Goal: Task Accomplishment & Management: Complete application form

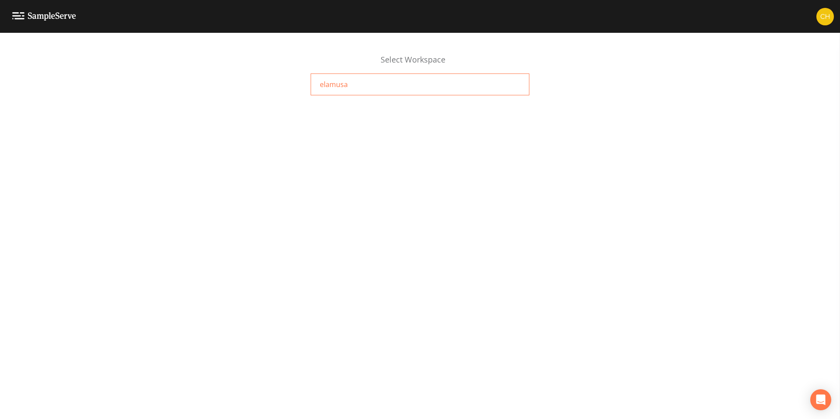
click at [343, 84] on span "elamusa" at bounding box center [334, 84] width 28 height 10
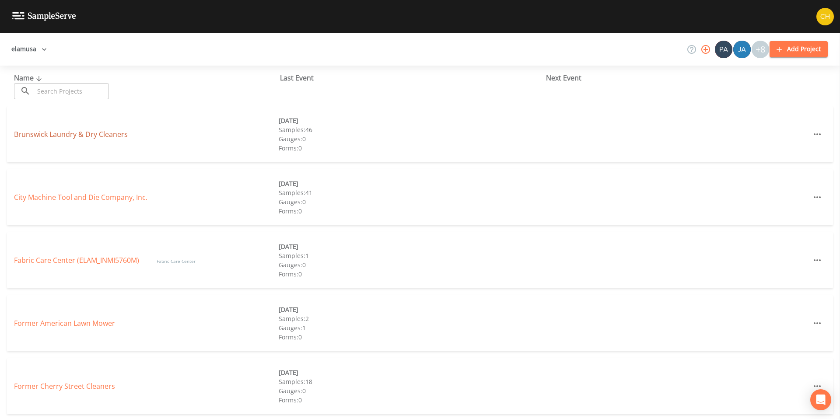
click at [96, 133] on link "Brunswick Laundry & Dry Cleaners" at bounding box center [71, 134] width 114 height 10
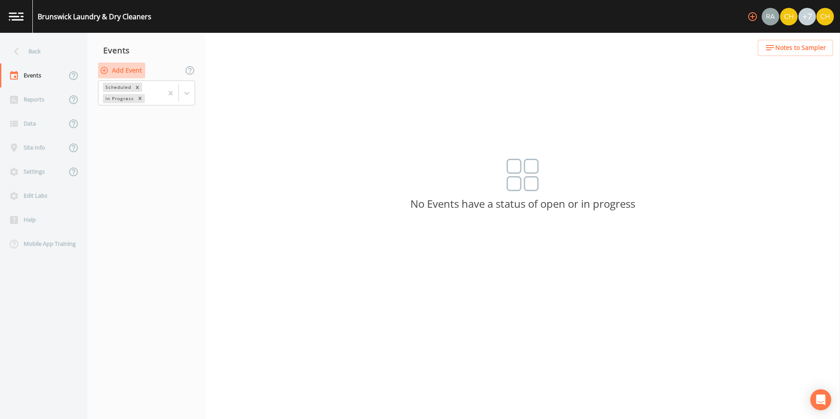
click at [115, 69] on button "Add Event" at bounding box center [121, 71] width 47 height 16
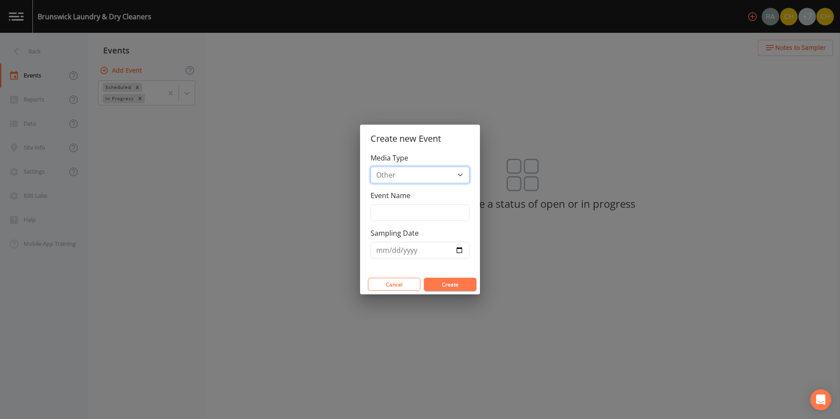
click at [419, 175] on select "Groundwater Other Soil Soil Vapor" at bounding box center [420, 175] width 99 height 17
select select "soil_vapor"
click at [371, 167] on select "Groundwater Other Soil Soil Vapor" at bounding box center [420, 175] width 99 height 17
click at [408, 214] on input "Event Name" at bounding box center [420, 212] width 99 height 17
type input "Summer SGe"
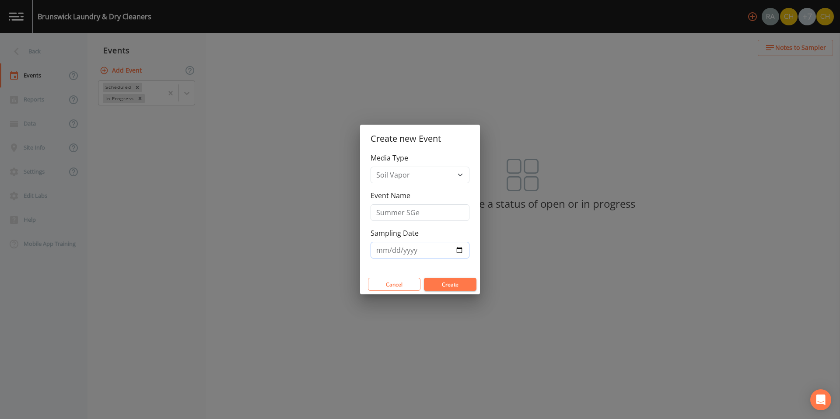
click at [401, 248] on input "Sampling Date" at bounding box center [420, 250] width 99 height 17
click at [459, 250] on input "Sampling Date" at bounding box center [420, 250] width 99 height 17
type input "[DATE]"
click at [448, 287] on button "Create" at bounding box center [450, 284] width 52 height 13
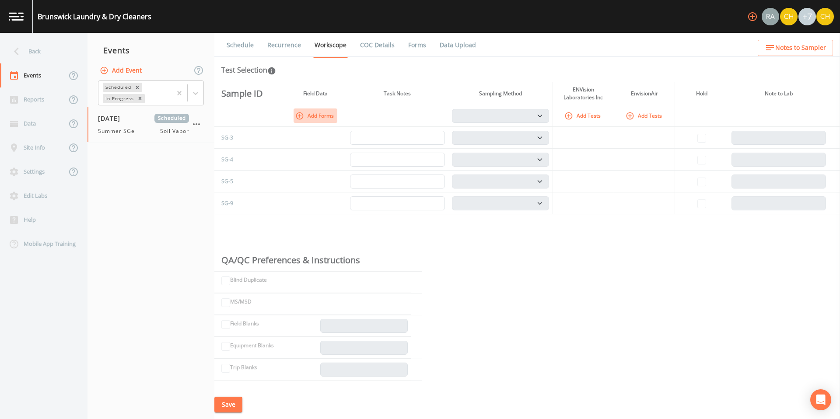
click at [301, 118] on icon "button" at bounding box center [299, 115] width 7 height 7
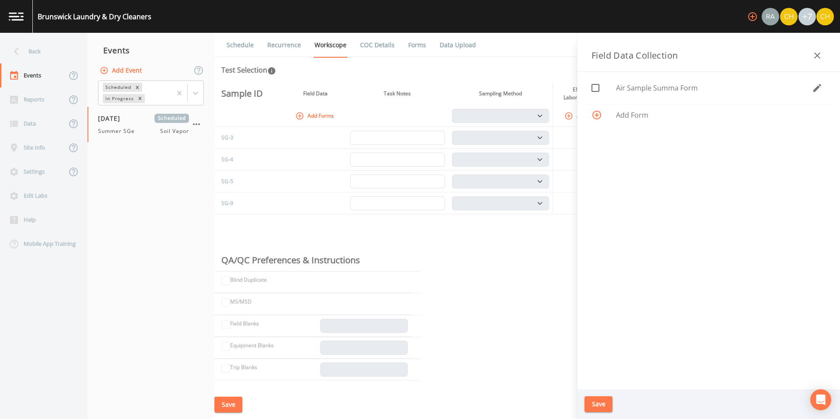
click at [597, 87] on icon at bounding box center [595, 88] width 10 height 10
checkbox input "true"
click at [597, 405] on button "Save" at bounding box center [598, 404] width 28 height 16
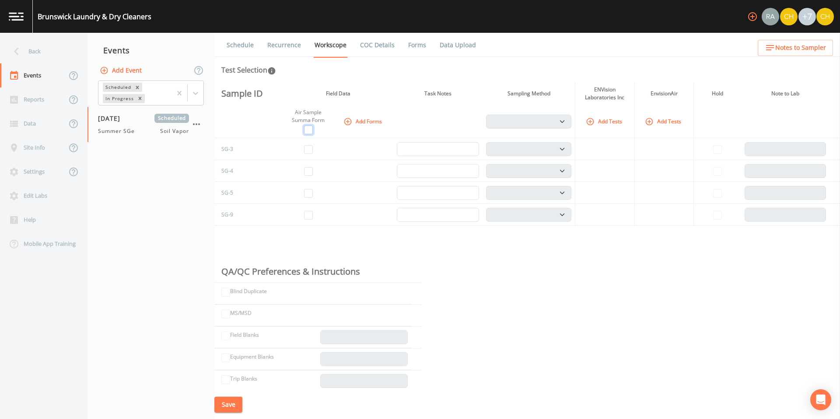
click at [305, 131] on input "checkbox" at bounding box center [308, 130] width 9 height 9
checkbox input "true"
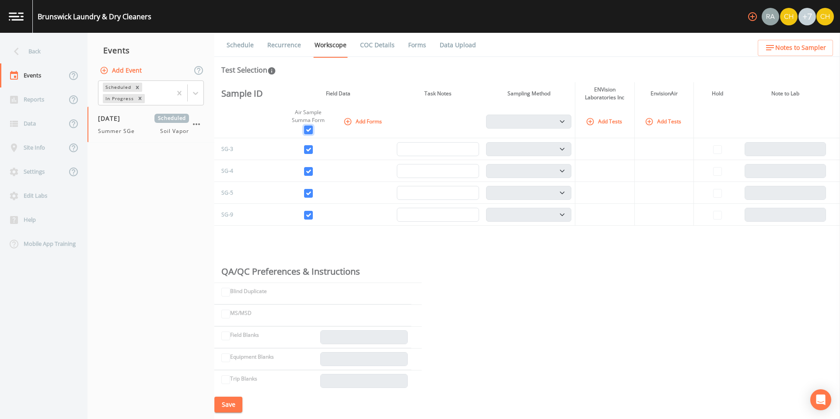
checkbox input "true"
click at [595, 120] on icon "button" at bounding box center [590, 121] width 9 height 9
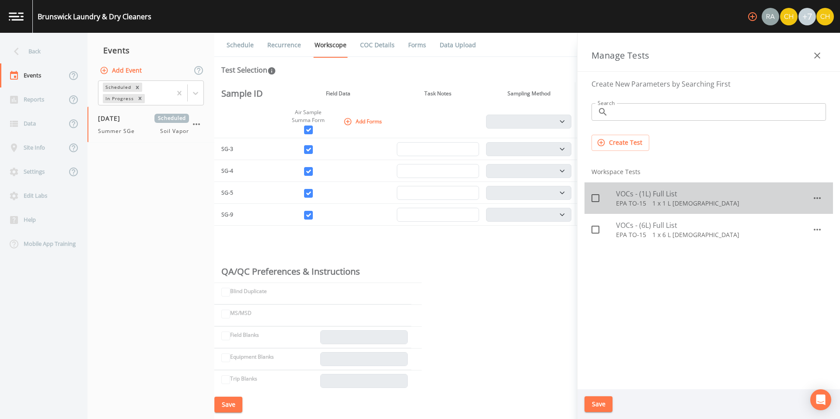
click at [596, 198] on icon at bounding box center [595, 198] width 10 height 10
checkbox input "true"
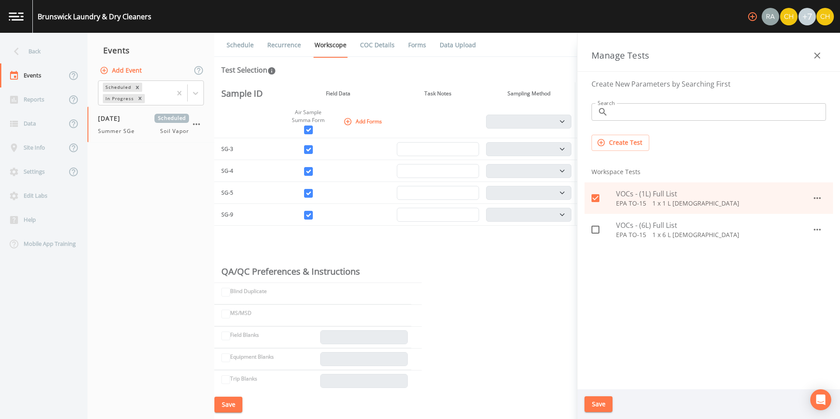
click at [606, 402] on button "Save" at bounding box center [598, 404] width 28 height 16
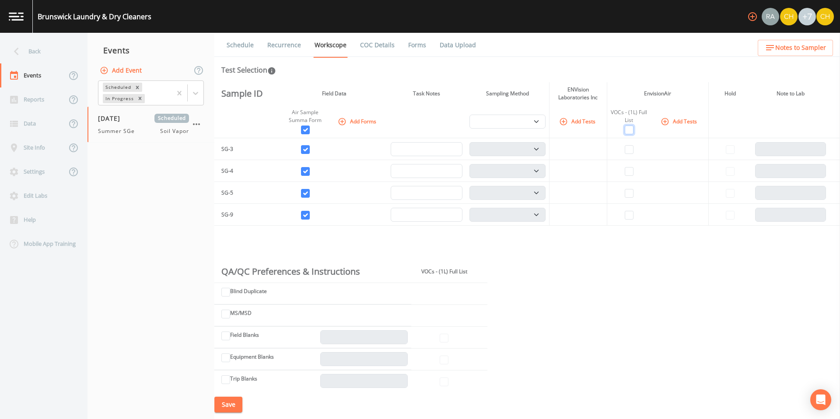
click at [627, 130] on input "checkbox" at bounding box center [629, 130] width 9 height 9
checkbox input "true"
select select "c5bfc0a2-8365-4ab6-a941-dacac289f9c5"
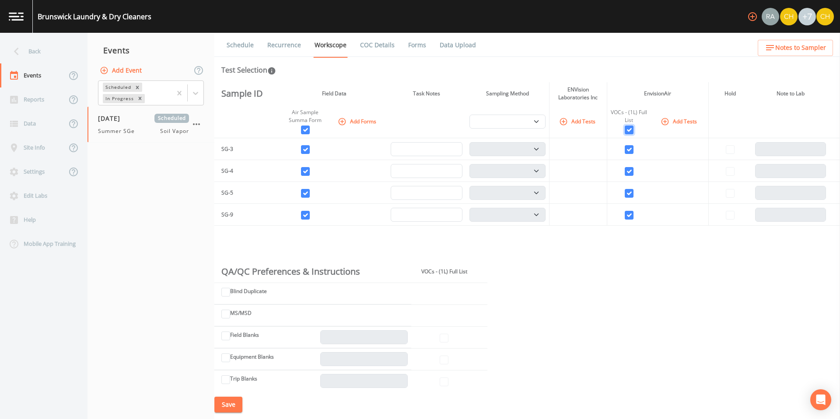
select select "c5bfc0a2-8365-4ab6-a941-dacac289f9c5"
checkbox input "true"
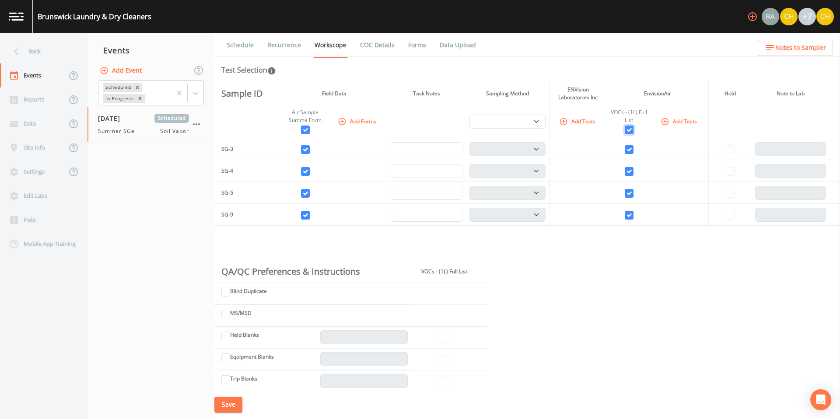
checkbox input "true"
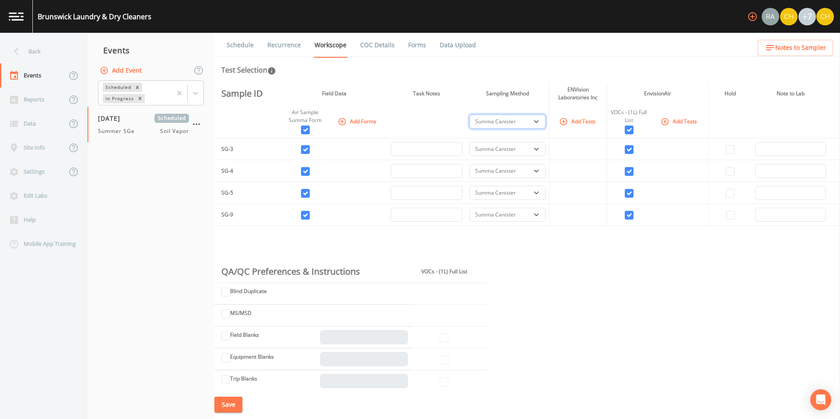
click at [531, 121] on select "Summa Canister" at bounding box center [507, 122] width 76 height 14
click at [469, 115] on select "Summa Canister" at bounding box center [507, 122] width 76 height 14
click at [228, 294] on input "Blind Duplicate" at bounding box center [225, 292] width 9 height 9
checkbox input "true"
click at [227, 312] on icon "button" at bounding box center [227, 315] width 9 height 9
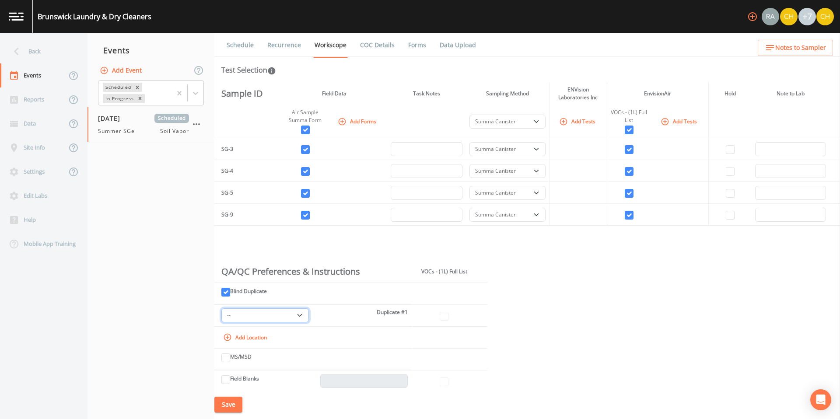
click at [272, 315] on select "-- SG-3 SG-4 SG-5 SG-9" at bounding box center [264, 315] width 87 height 14
select select "8951070b-37a2-48d2-9e9e-ee6403d0a331"
click at [221, 402] on button "Save" at bounding box center [228, 405] width 28 height 16
click at [241, 49] on link "Schedule" at bounding box center [240, 45] width 30 height 24
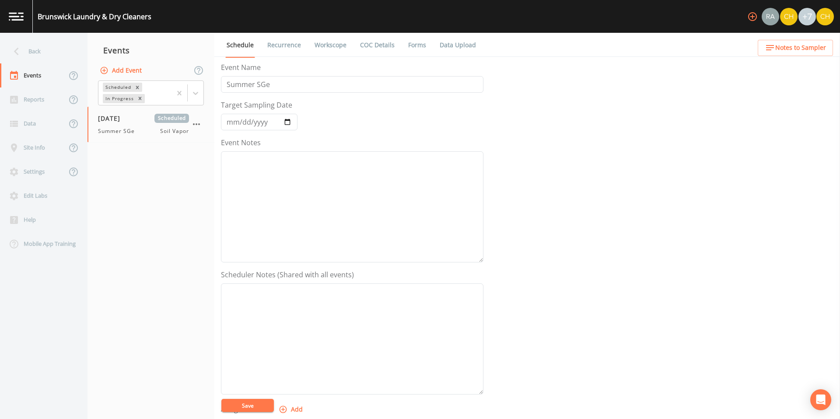
click at [275, 42] on link "Recurrence" at bounding box center [284, 45] width 36 height 24
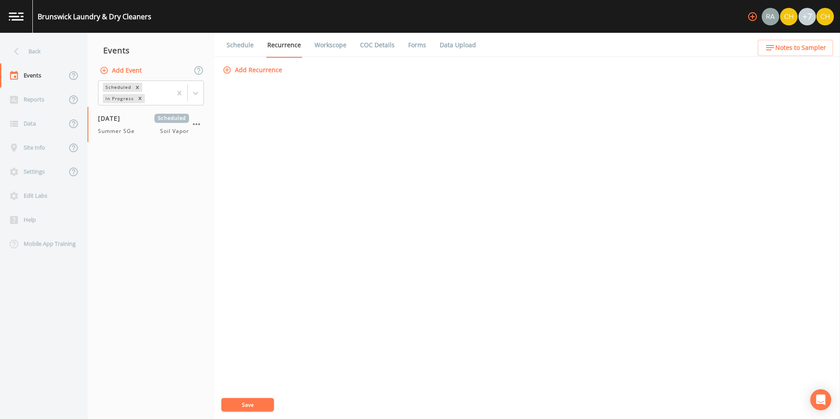
click at [313, 45] on link "Workscope" at bounding box center [330, 45] width 35 height 24
select select "c5bfc0a2-8365-4ab6-a941-dacac289f9c5"
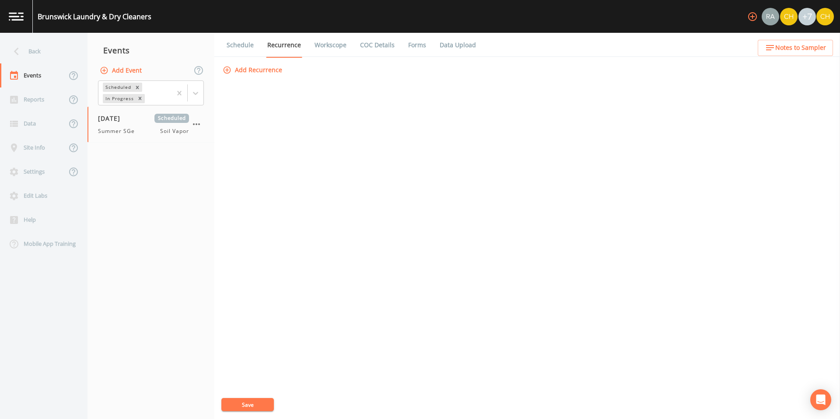
select select "c5bfc0a2-8365-4ab6-a941-dacac289f9c5"
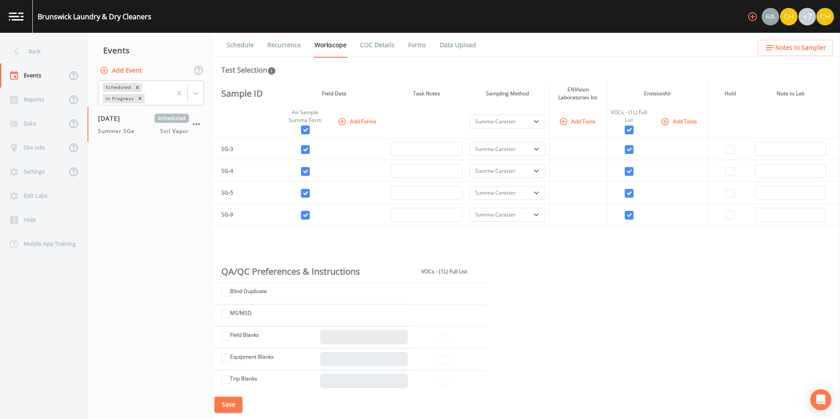
click at [369, 46] on link "COC Details" at bounding box center [377, 45] width 37 height 24
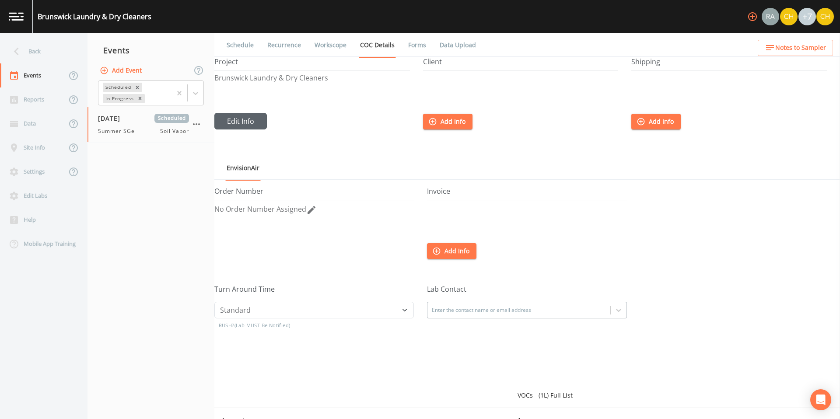
click at [245, 122] on button "Edit Info" at bounding box center [240, 121] width 52 height 17
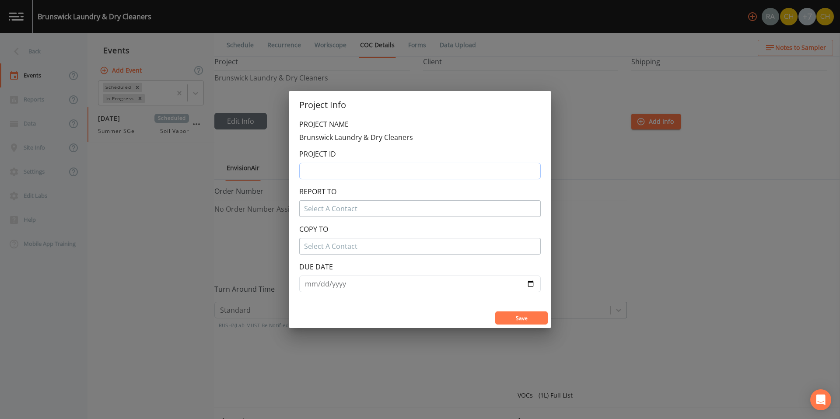
click at [319, 170] on input "text" at bounding box center [419, 171] width 241 height 17
type input "[PERSON_NAME] - INLG4815F - 13.10"
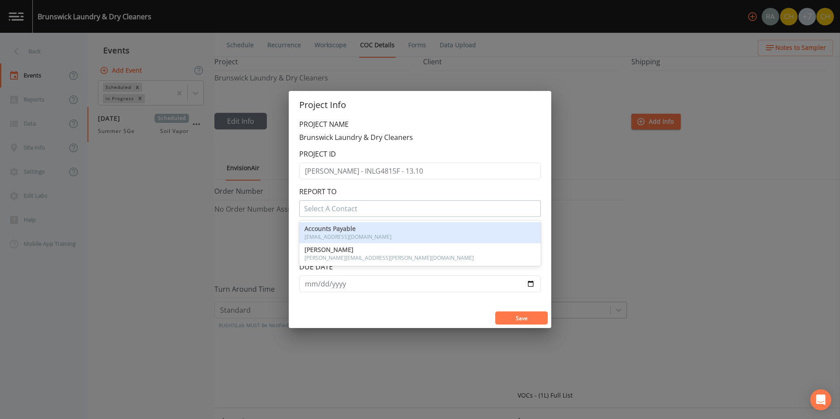
click at [327, 208] on div at bounding box center [420, 209] width 232 height 14
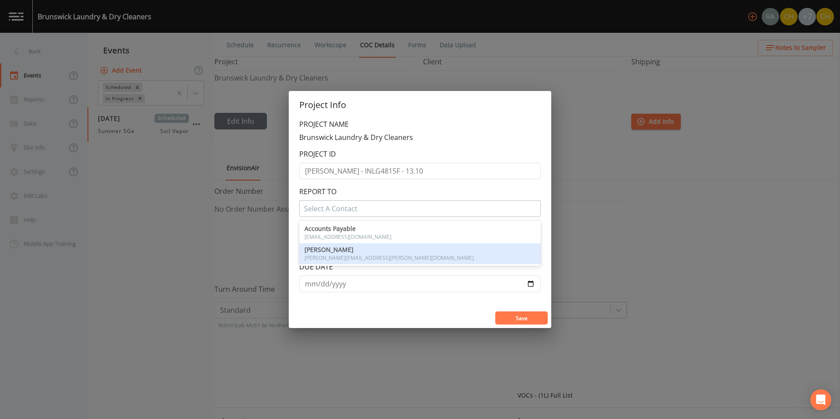
click at [344, 249] on span "[PERSON_NAME]" at bounding box center [419, 250] width 231 height 6
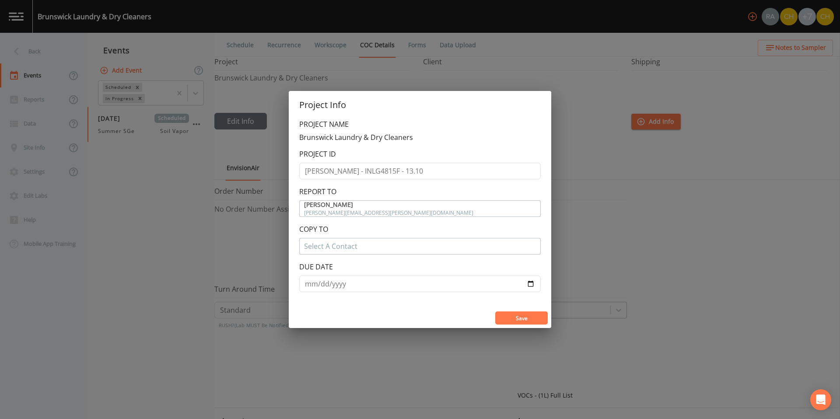
click at [527, 319] on button "Save" at bounding box center [521, 317] width 52 height 13
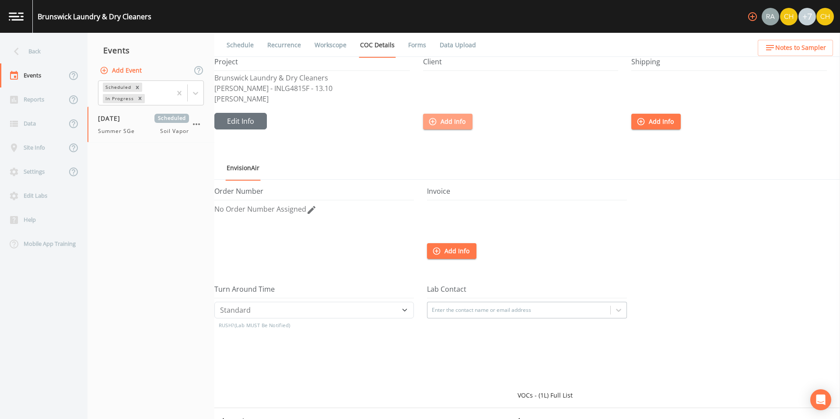
click at [448, 123] on button "Add Info" at bounding box center [447, 122] width 49 height 16
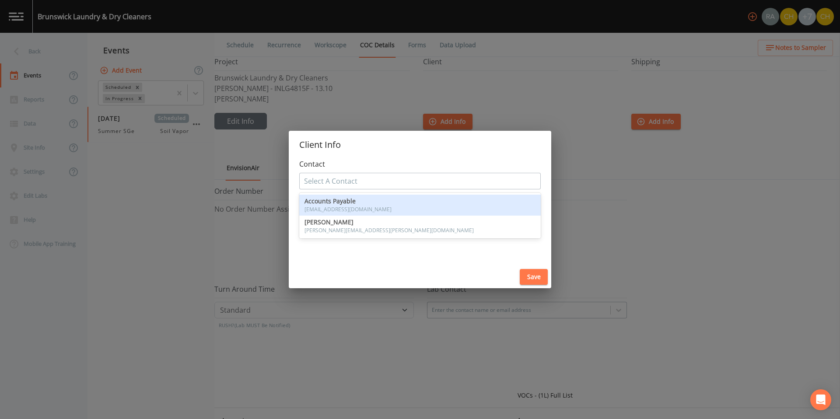
click at [421, 180] on div at bounding box center [420, 181] width 232 height 14
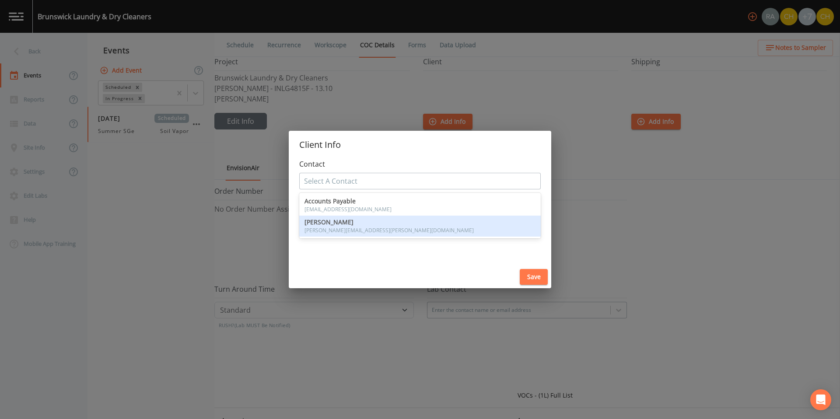
click at [378, 224] on span "[PERSON_NAME]" at bounding box center [419, 222] width 231 height 6
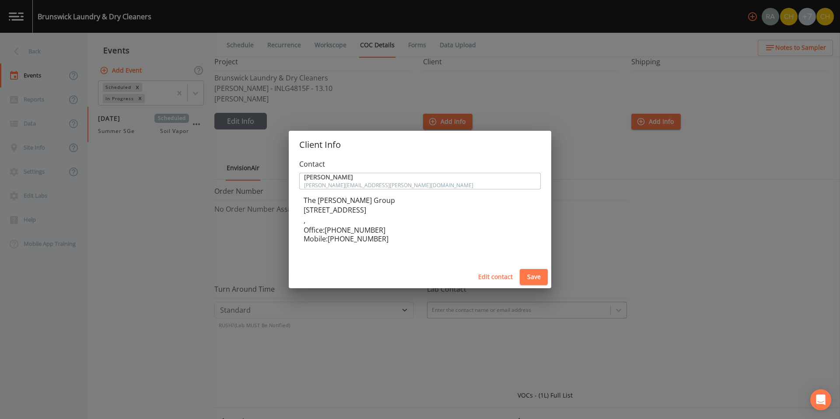
click at [502, 279] on button "Edit contact" at bounding box center [496, 277] width 42 height 16
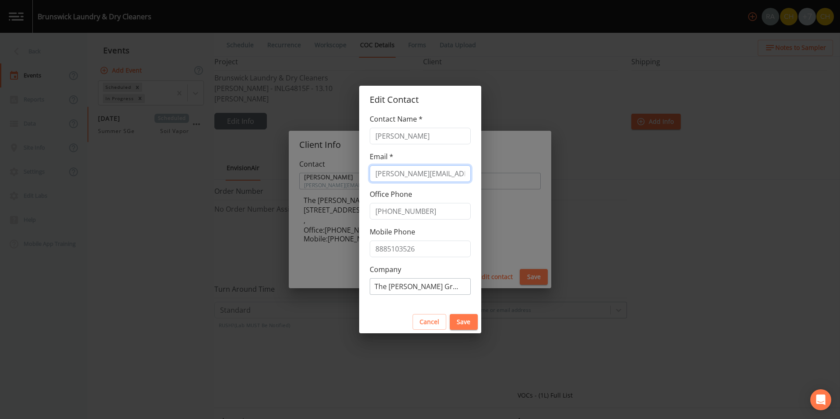
click at [429, 177] on input "[PERSON_NAME][EMAIL_ADDRESS][PERSON_NAME][DOMAIN_NAME]" at bounding box center [420, 173] width 101 height 17
click at [425, 288] on div at bounding box center [419, 287] width 91 height 14
click at [458, 324] on button "Save" at bounding box center [464, 322] width 28 height 16
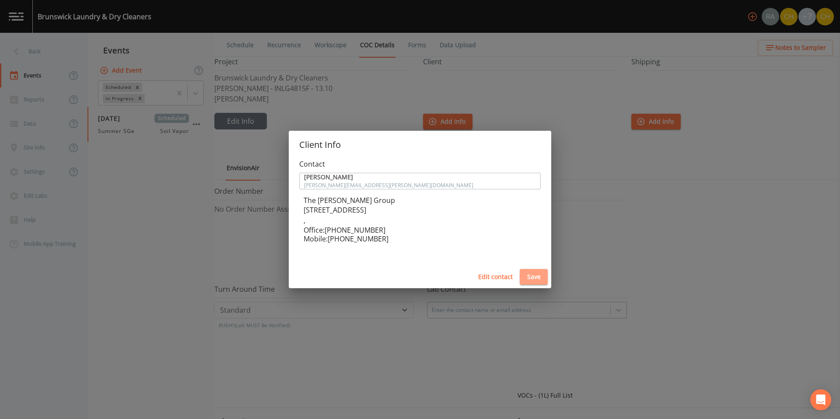
click at [529, 276] on button "Save" at bounding box center [534, 277] width 28 height 16
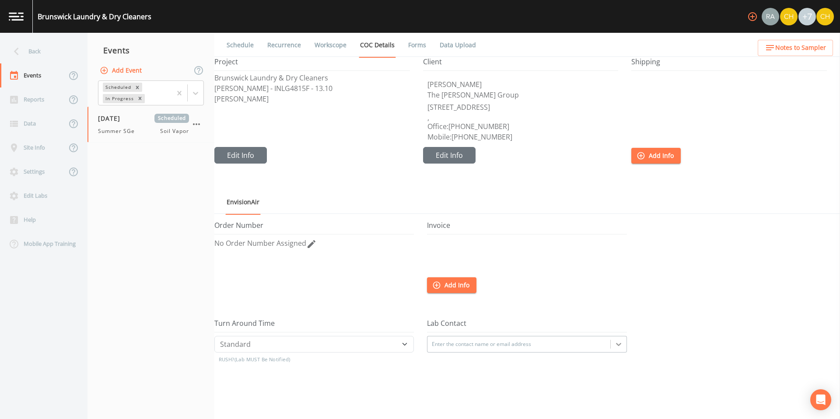
scroll to position [40, 0]
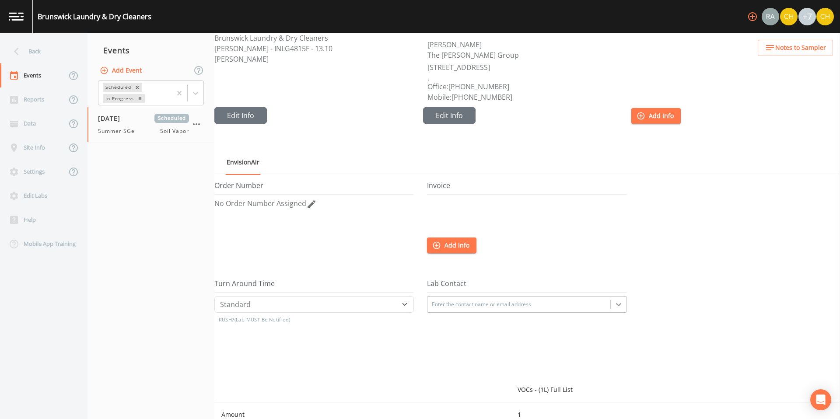
click at [615, 313] on div "Enter the contact name or email address" at bounding box center [526, 304] width 199 height 17
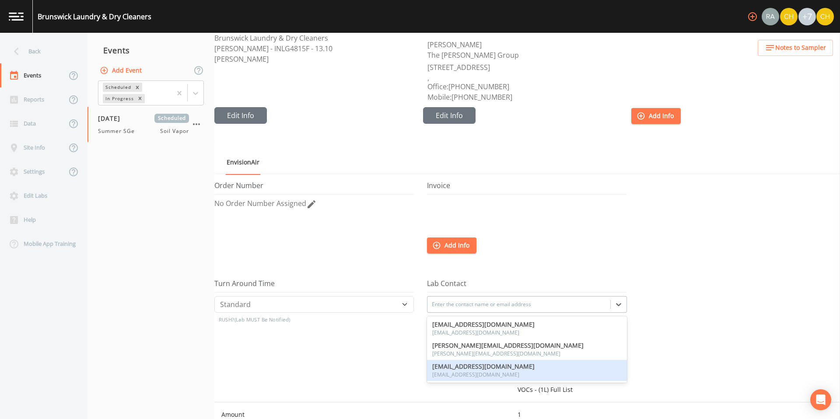
click at [507, 368] on span "[EMAIL_ADDRESS][DOMAIN_NAME]" at bounding box center [483, 367] width 102 height 6
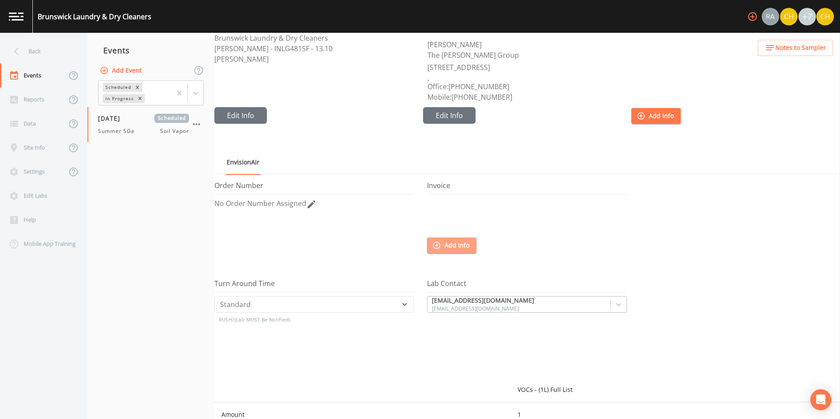
click at [454, 242] on button "Add Info" at bounding box center [451, 246] width 49 height 16
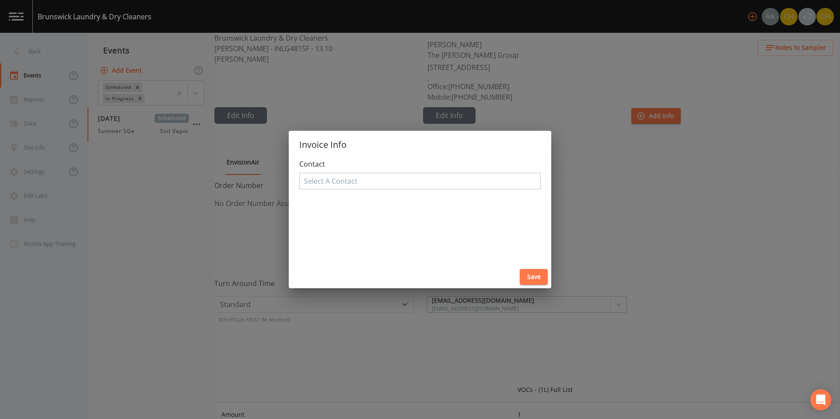
click at [511, 178] on div at bounding box center [420, 181] width 232 height 14
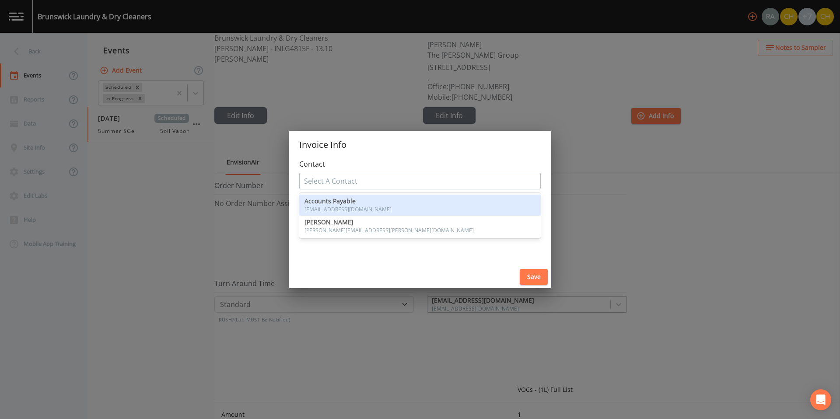
click at [436, 203] on span "Accounts Payable" at bounding box center [419, 201] width 231 height 6
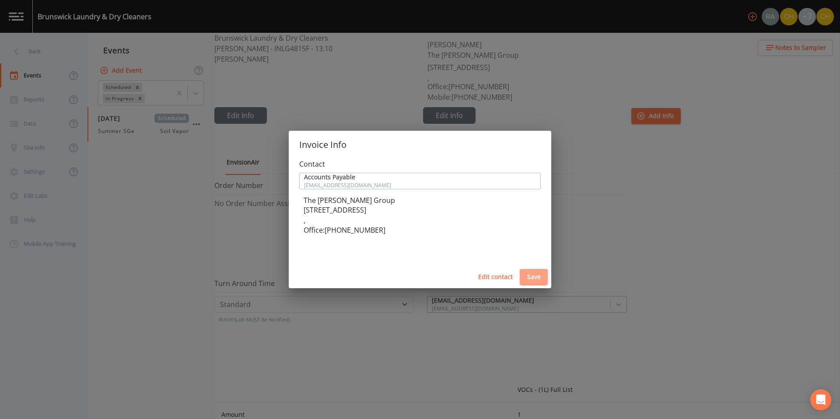
click at [536, 276] on button "Save" at bounding box center [534, 277] width 28 height 16
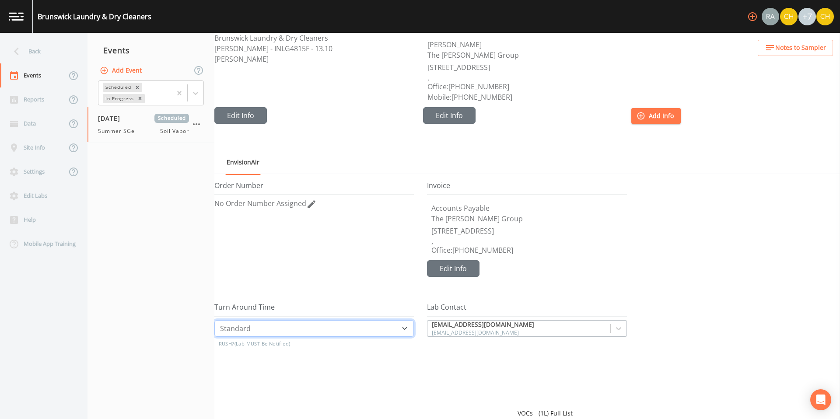
click at [287, 329] on select "Standard Five Day Three Day Two Day Next Day Same Day" at bounding box center [313, 328] width 199 height 17
click at [214, 320] on select "Standard Five Day Three Day Two Day Next Day Same Day" at bounding box center [313, 328] width 199 height 17
click at [291, 330] on select "Standard Five Day Three Day Two Day Next Day Same Day" at bounding box center [313, 328] width 199 height 17
click at [214, 320] on select "Standard Five Day Three Day Two Day Next Day Same Day" at bounding box center [313, 328] width 199 height 17
select select "Standard"
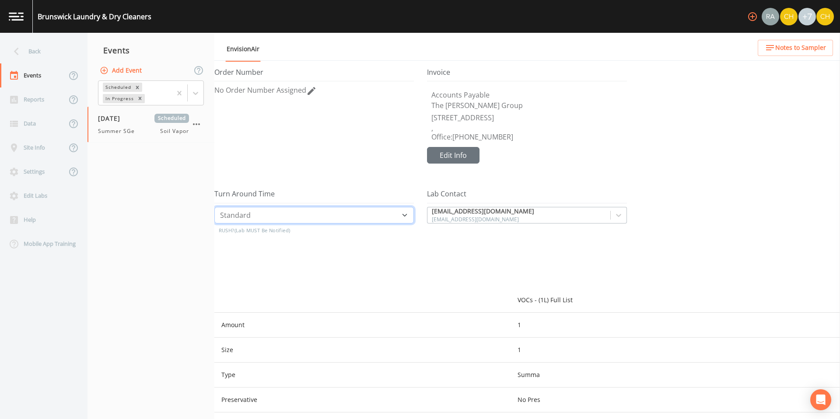
scroll to position [0, 0]
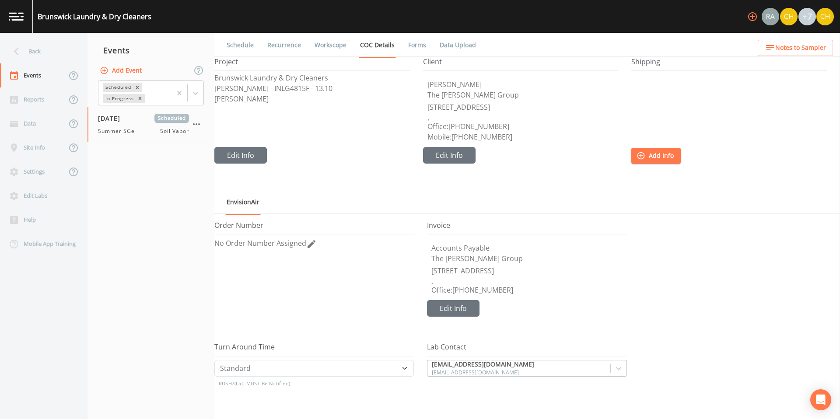
click at [416, 46] on link "Forms" at bounding box center [417, 45] width 21 height 24
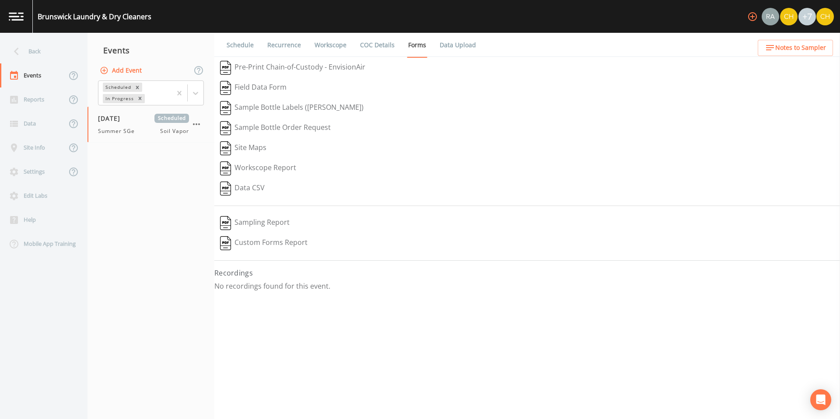
click at [317, 66] on button "Pre-Print Chain-of-Custody - EnvisionAir" at bounding box center [292, 68] width 157 height 20
click at [29, 51] on div "Back" at bounding box center [39, 51] width 79 height 24
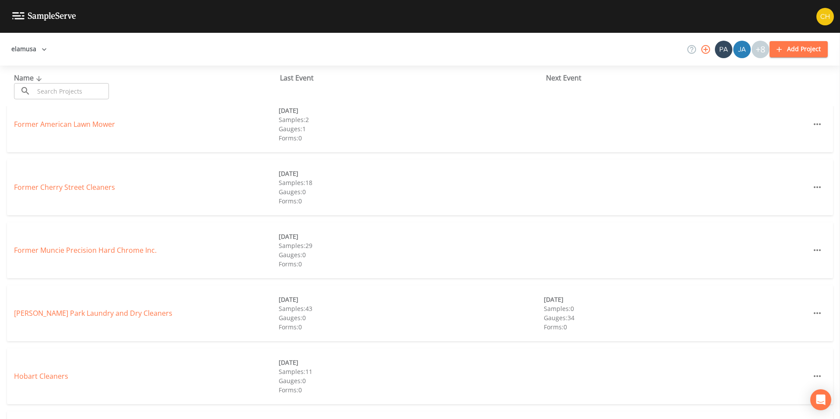
scroll to position [224, 0]
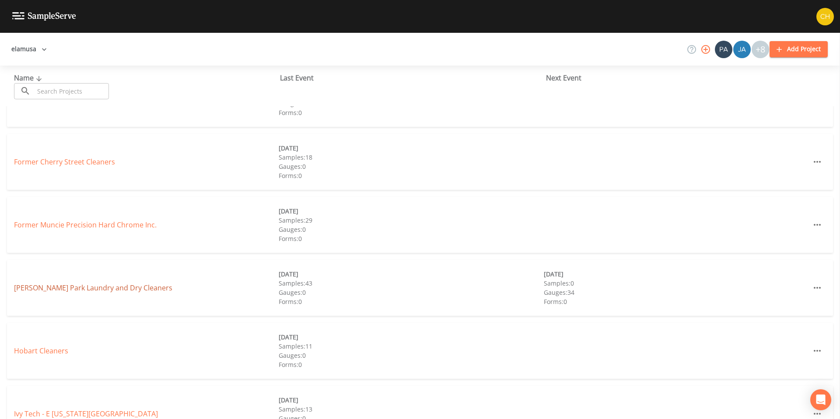
click at [71, 290] on link "[PERSON_NAME] Park Laundry and Dry Cleaners" at bounding box center [93, 288] width 158 height 10
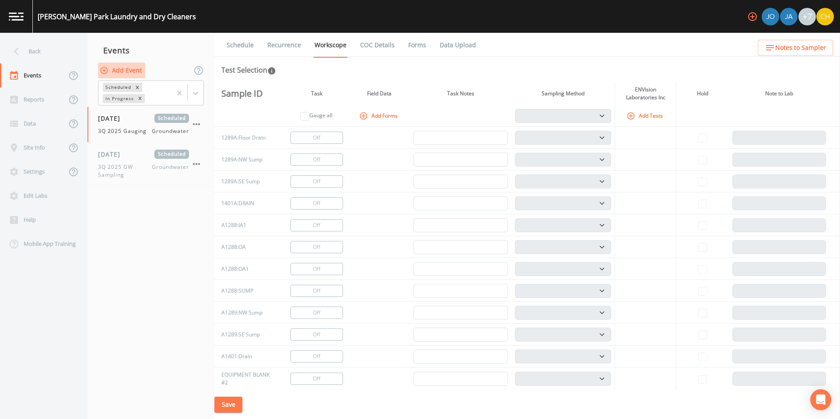
click at [105, 70] on icon "button" at bounding box center [104, 70] width 9 height 9
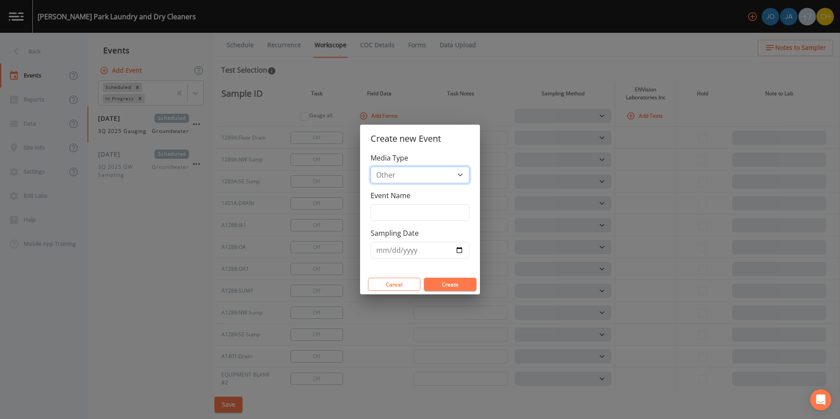
click at [452, 178] on select "Groundwater Other Soil Soil Vapor" at bounding box center [420, 175] width 99 height 17
select select "soil_vapor"
click at [371, 167] on select "Groundwater Other Soil Soil Vapor" at bounding box center [420, 175] width 99 height 17
click at [422, 217] on input "Event Name" at bounding box center [420, 212] width 99 height 17
type input "Summer SGe"
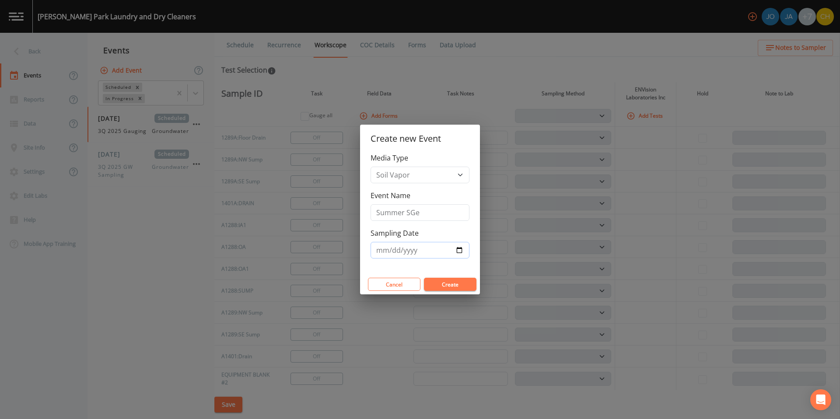
click at [415, 251] on input "Sampling Date" at bounding box center [420, 250] width 99 height 17
click at [460, 252] on input "Sampling Date" at bounding box center [420, 250] width 99 height 17
type input "[DATE]"
click at [461, 285] on button "Create" at bounding box center [450, 284] width 52 height 13
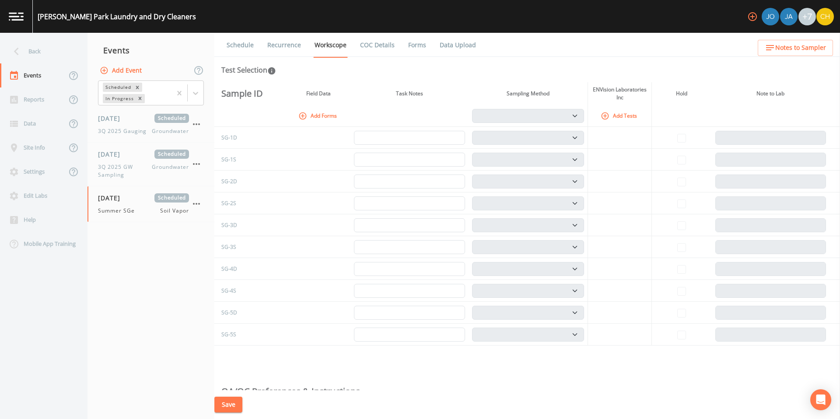
click at [305, 116] on icon "button" at bounding box center [302, 115] width 7 height 7
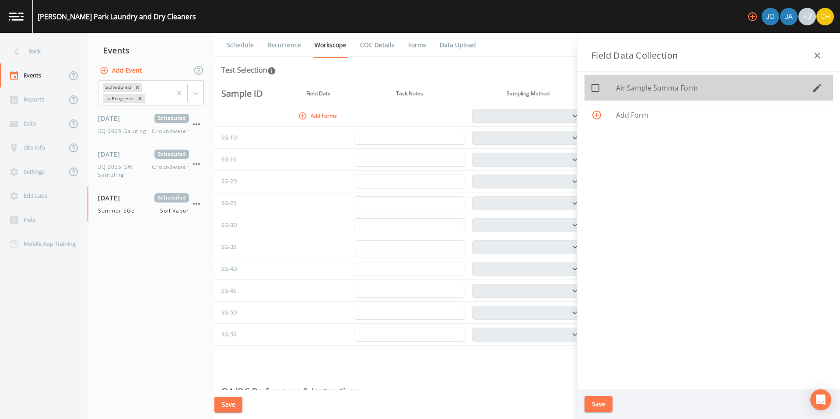
click at [599, 90] on icon at bounding box center [595, 88] width 8 height 8
checkbox input "true"
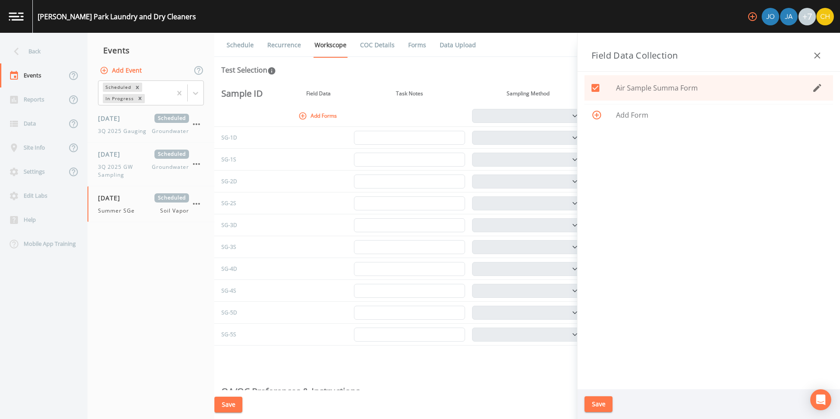
click at [591, 406] on button "Save" at bounding box center [598, 404] width 28 height 16
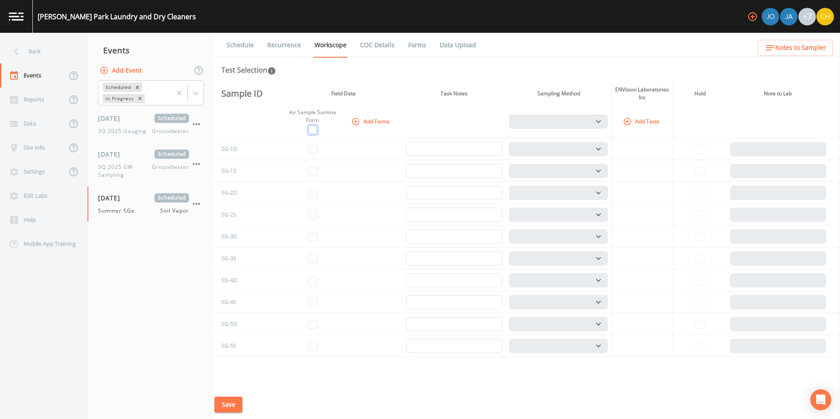
click at [311, 129] on input "checkbox" at bounding box center [312, 130] width 9 height 9
checkbox input "true"
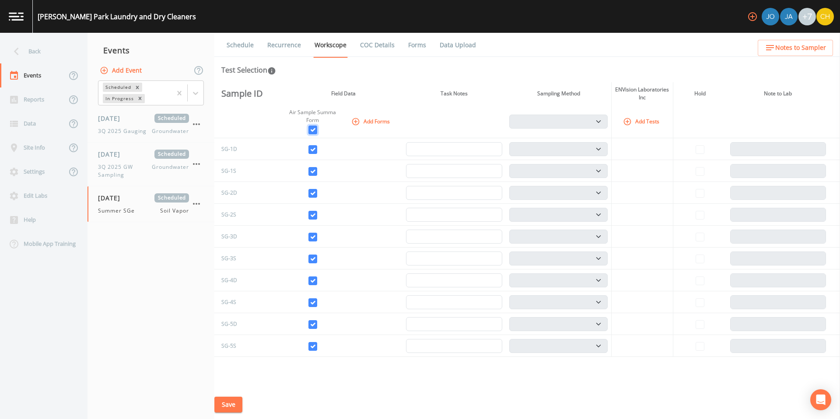
checkbox input "true"
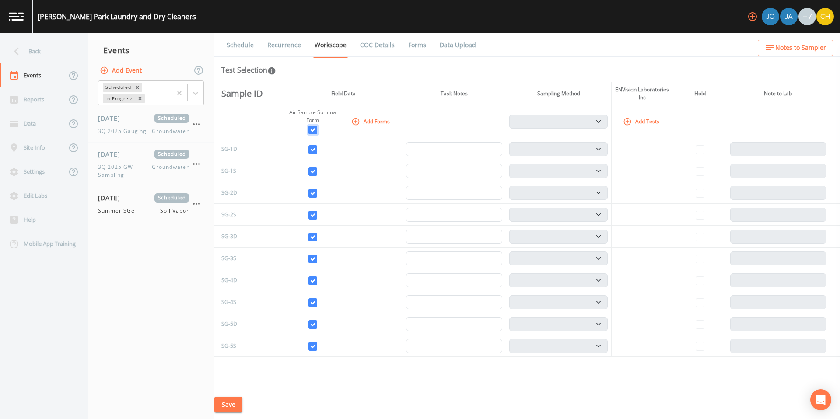
checkbox input "true"
click at [625, 121] on icon "button" at bounding box center [627, 121] width 7 height 7
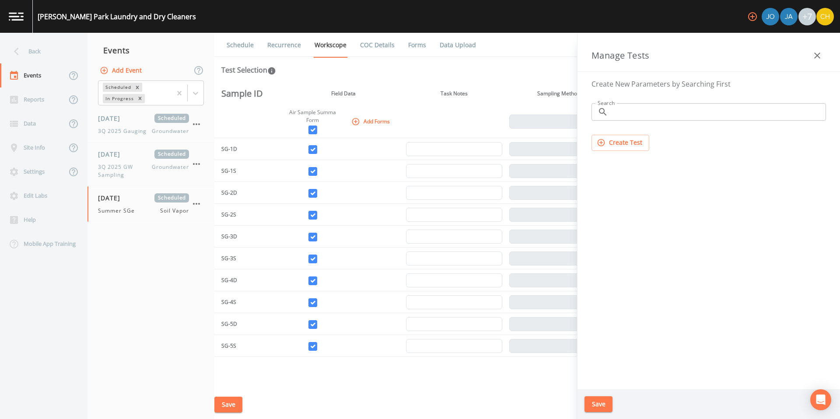
click at [817, 56] on icon "button" at bounding box center [817, 55] width 6 height 6
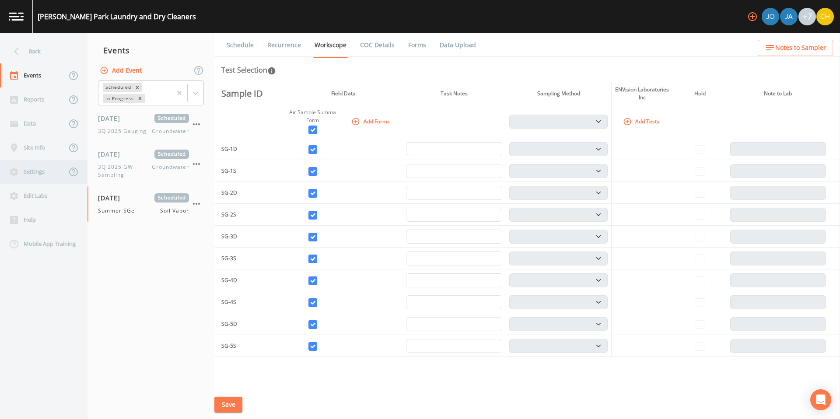
click at [32, 174] on div "Settings" at bounding box center [33, 172] width 66 height 24
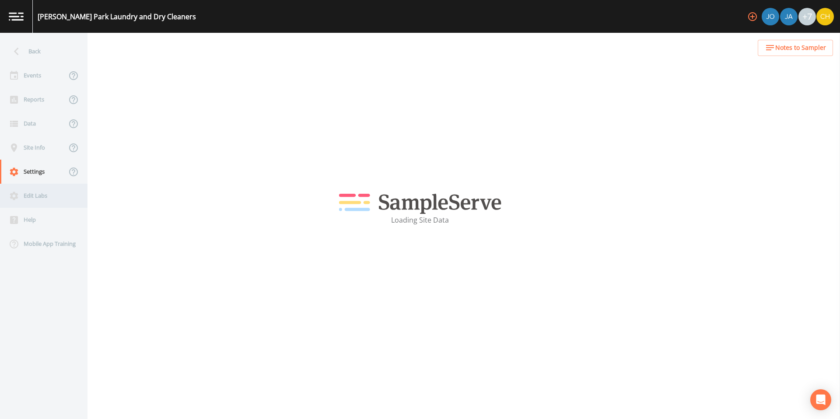
select select "b265dd82-c1a5-4afa-889f-debbcfd1d18c"
select select "[GEOGRAPHIC_DATA]"
select select "US/Central"
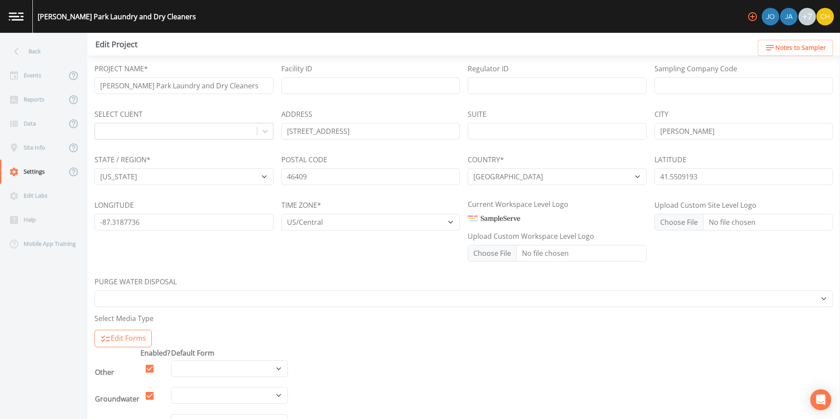
select select "Place in container"
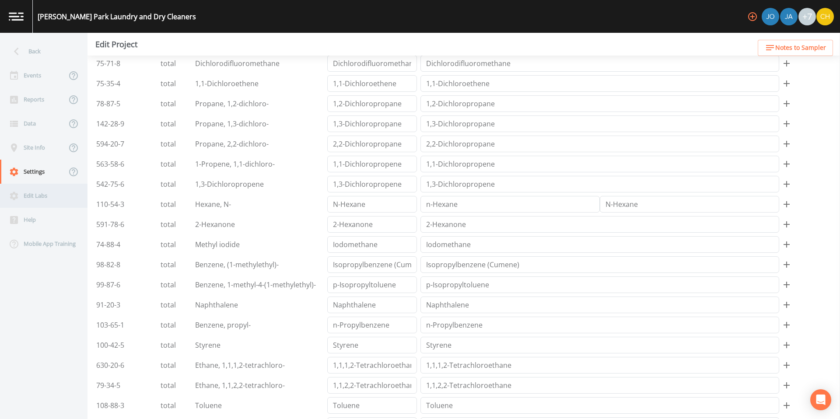
scroll to position [2072, 0]
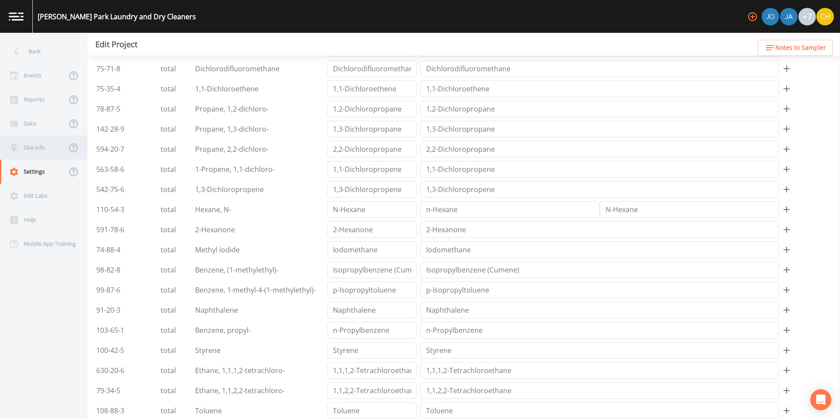
click at [21, 148] on div "Site Info" at bounding box center [33, 148] width 66 height 24
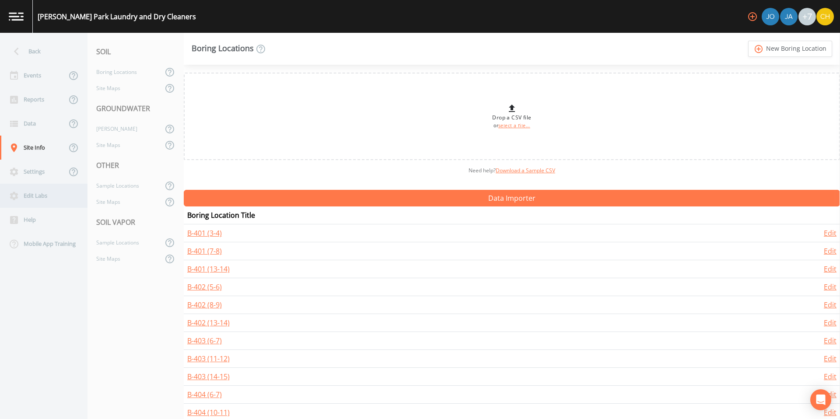
click at [35, 191] on div "Edit Labs" at bounding box center [39, 196] width 79 height 24
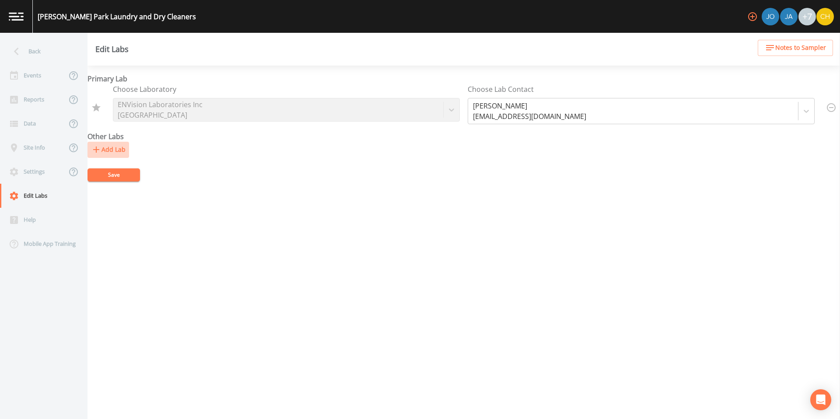
click at [116, 147] on button "Add Lab" at bounding box center [108, 150] width 42 height 16
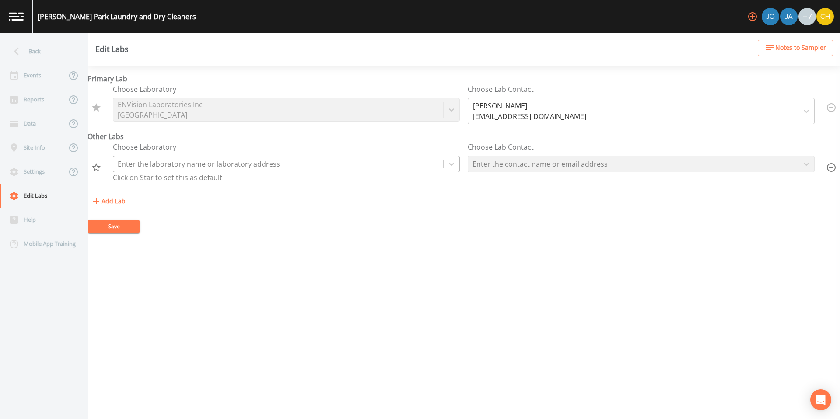
click at [256, 167] on div at bounding box center [278, 164] width 321 height 12
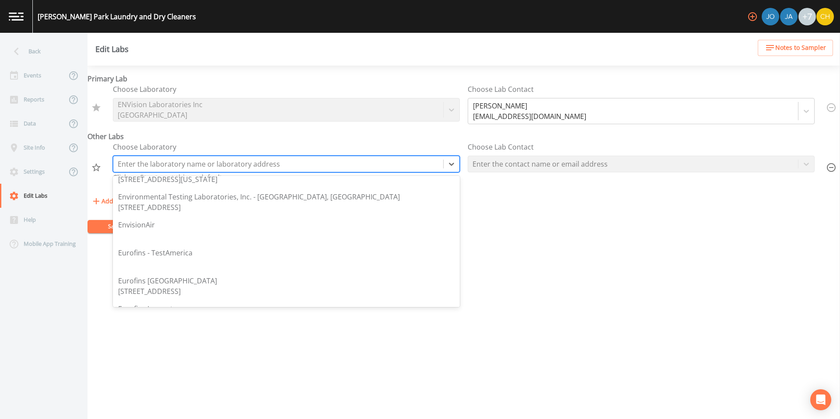
scroll to position [416, 0]
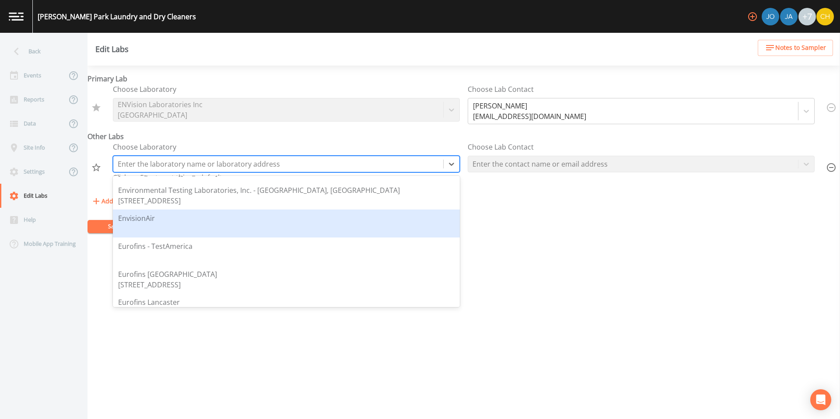
click at [161, 220] on div "EnvisionAir" at bounding box center [286, 223] width 336 height 21
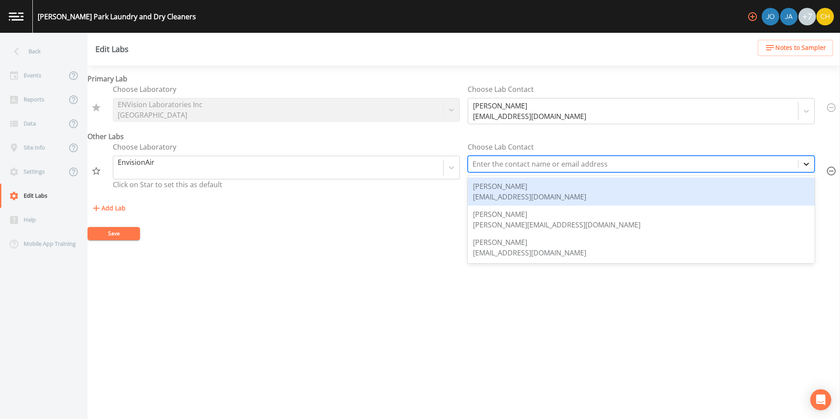
click at [804, 165] on icon at bounding box center [806, 164] width 9 height 9
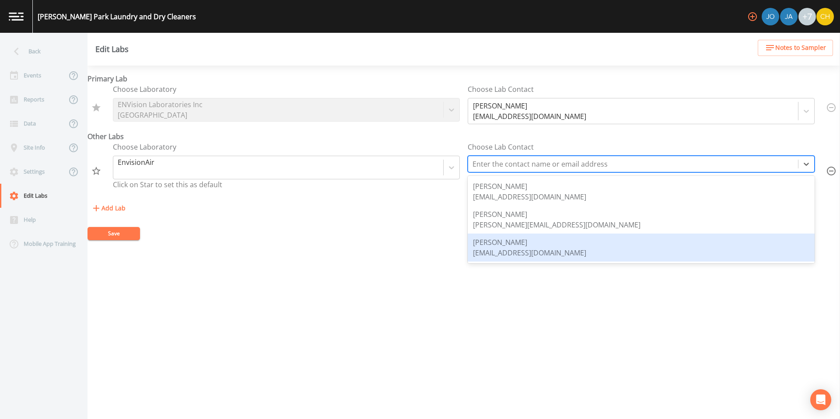
click at [615, 247] on div "[PERSON_NAME] [EMAIL_ADDRESS][DOMAIN_NAME]" at bounding box center [641, 247] width 336 height 21
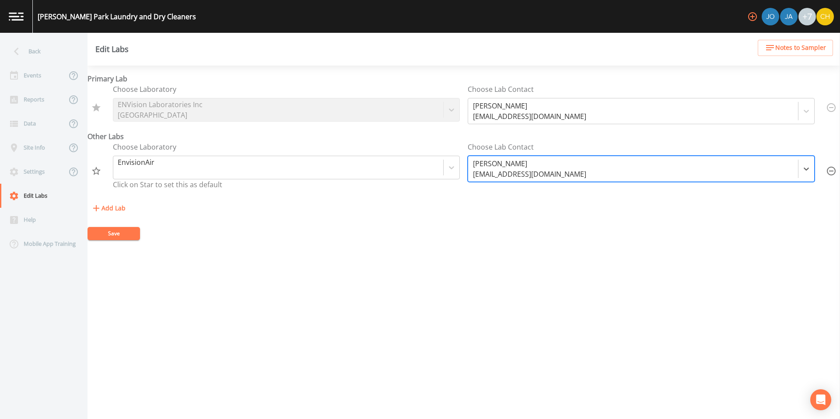
click at [121, 234] on button "Save" at bounding box center [113, 233] width 52 height 13
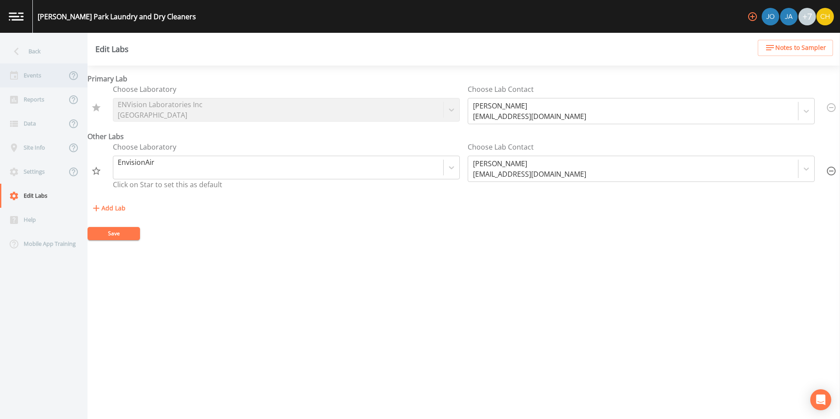
click at [37, 73] on div "Events" at bounding box center [33, 75] width 66 height 24
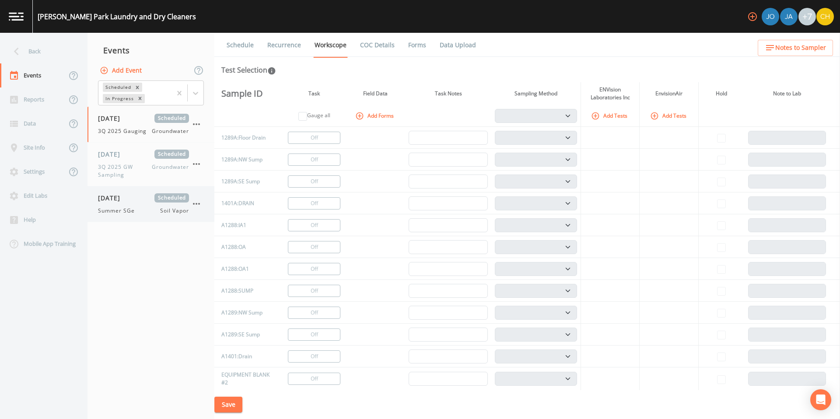
click at [101, 206] on div "[DATE] Scheduled Summer SGe Soil Vapor" at bounding box center [143, 203] width 91 height 21
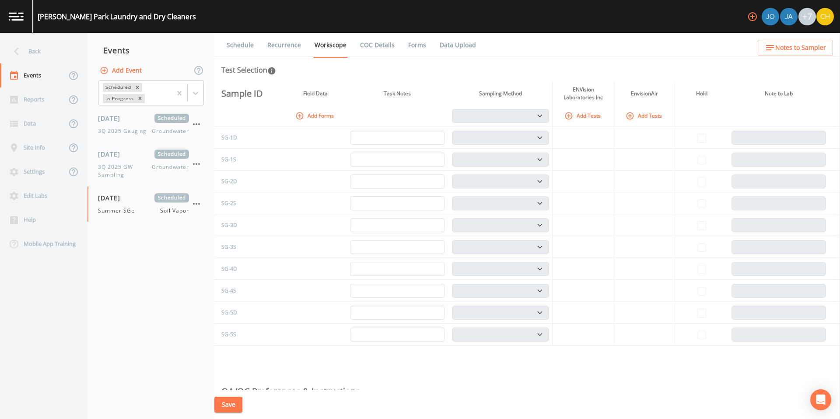
click at [298, 114] on icon "button" at bounding box center [299, 116] width 9 height 9
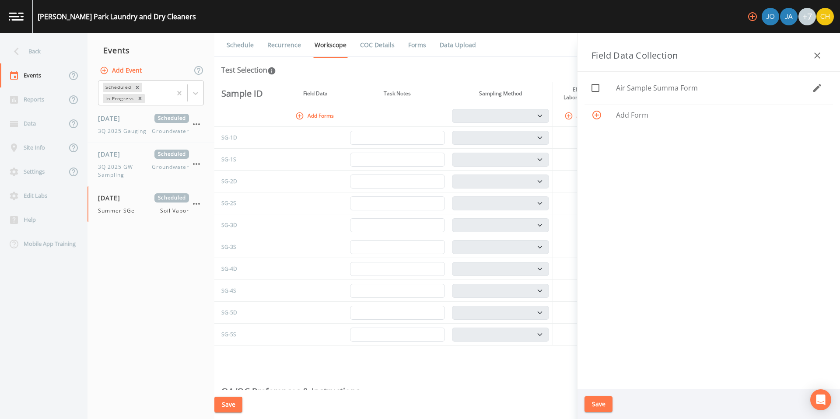
click at [595, 89] on icon at bounding box center [595, 88] width 10 height 10
checkbox input "true"
click at [596, 409] on button "Save" at bounding box center [598, 404] width 28 height 16
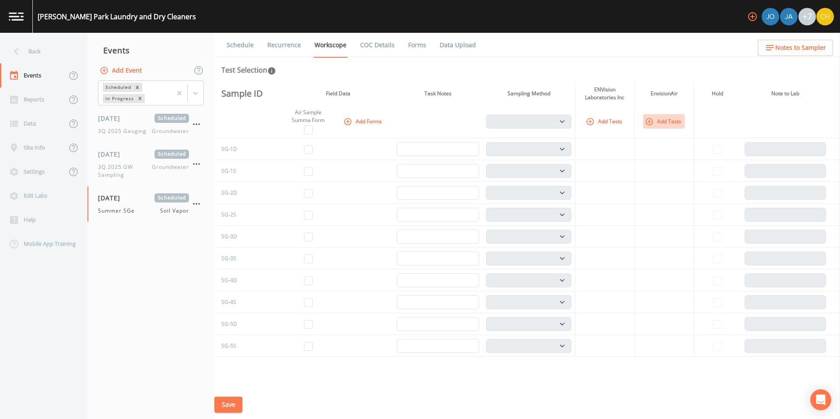
click at [594, 122] on icon "button" at bounding box center [589, 121] width 7 height 7
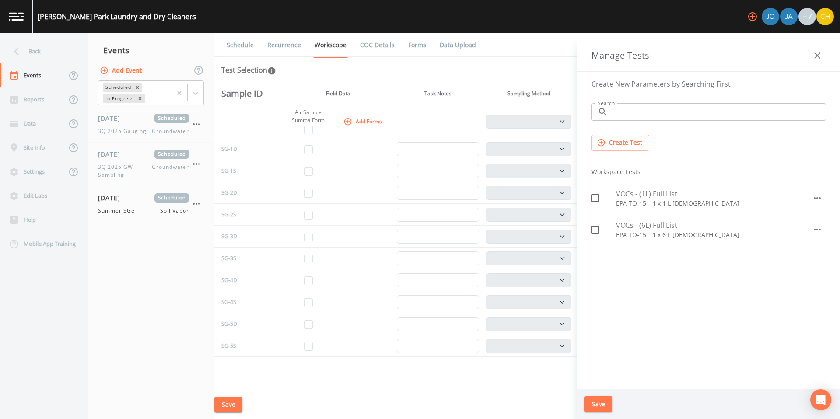
click at [598, 199] on icon at bounding box center [595, 198] width 10 height 10
checkbox input "true"
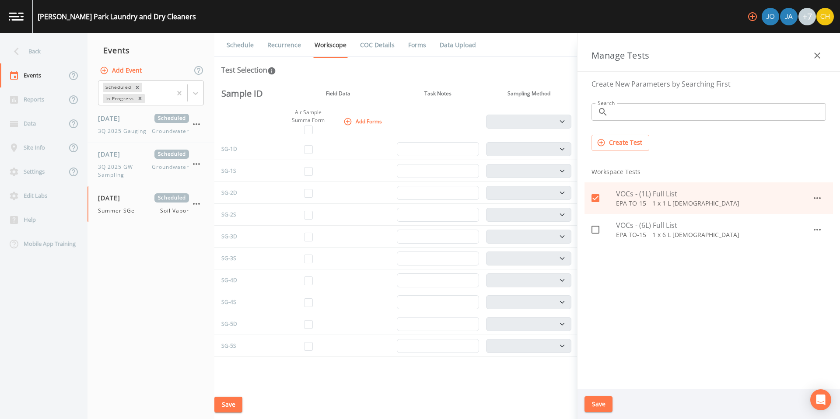
click at [600, 407] on button "Save" at bounding box center [598, 404] width 28 height 16
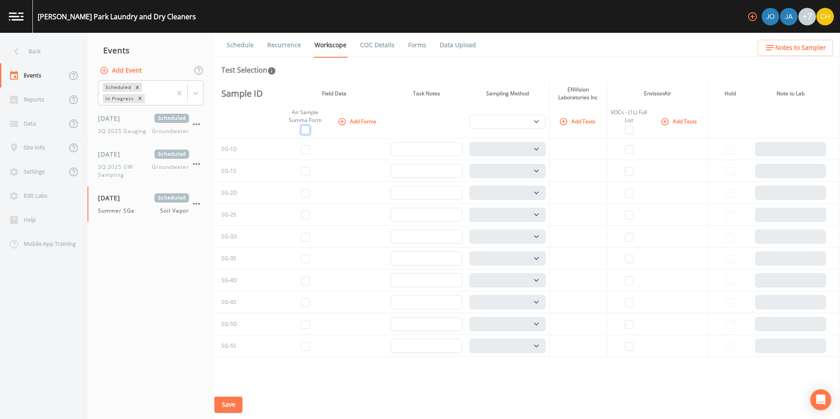
click at [307, 130] on input "checkbox" at bounding box center [305, 130] width 9 height 9
checkbox input "true"
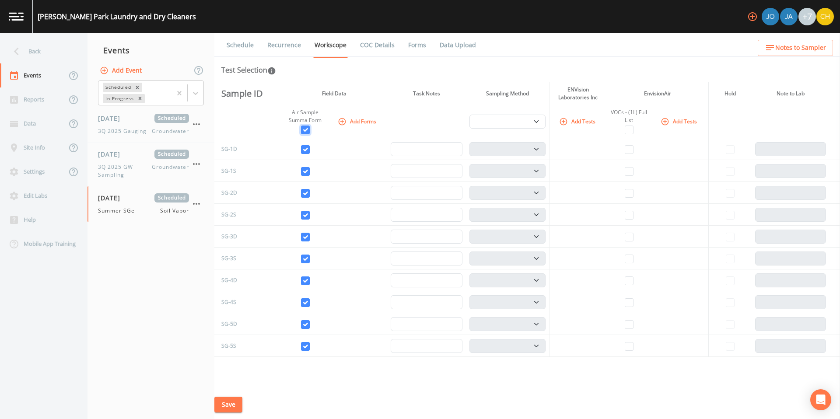
checkbox input "true"
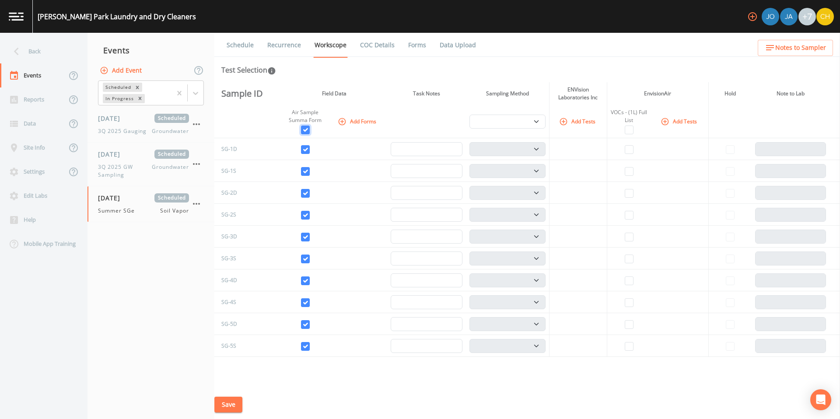
checkbox input "true"
click at [627, 130] on input "checkbox" at bounding box center [629, 130] width 9 height 9
checkbox input "true"
select select "c5bfc0a2-8365-4ab6-a941-dacac289f9c5"
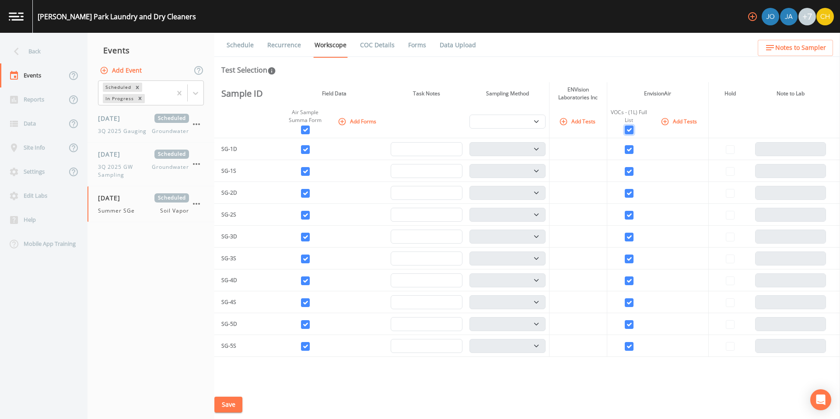
select select "c5bfc0a2-8365-4ab6-a941-dacac289f9c5"
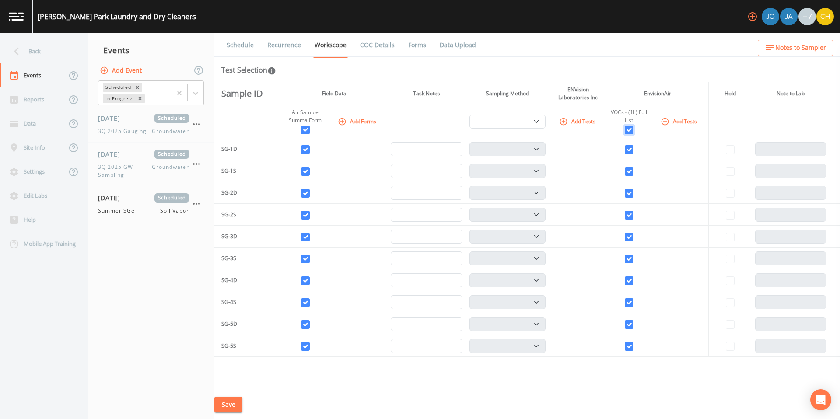
select select "c5bfc0a2-8365-4ab6-a941-dacac289f9c5"
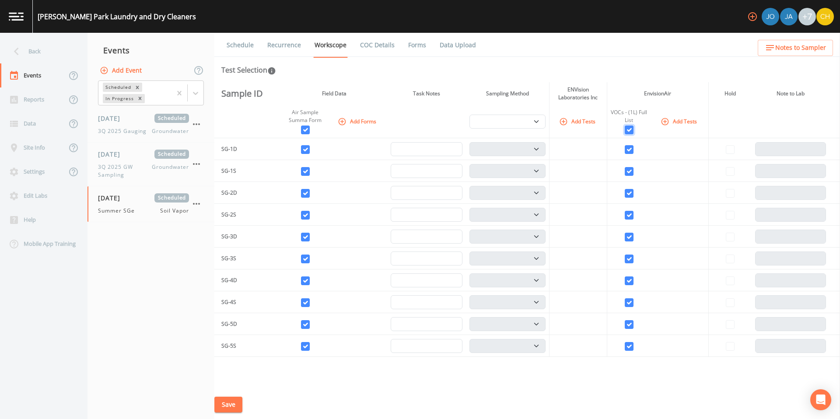
checkbox input "true"
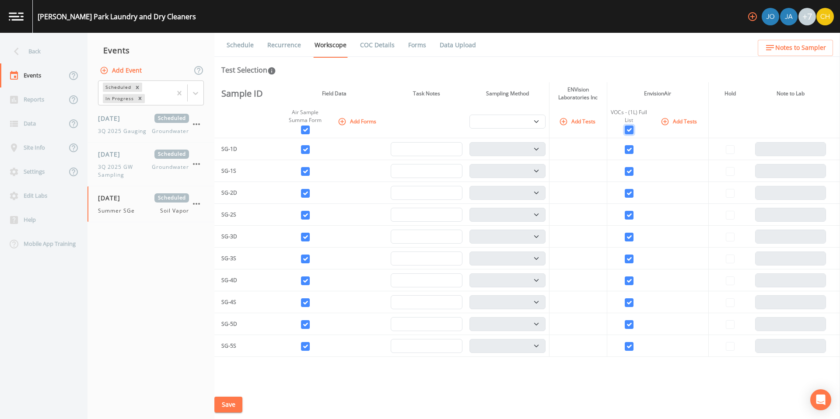
checkbox input "true"
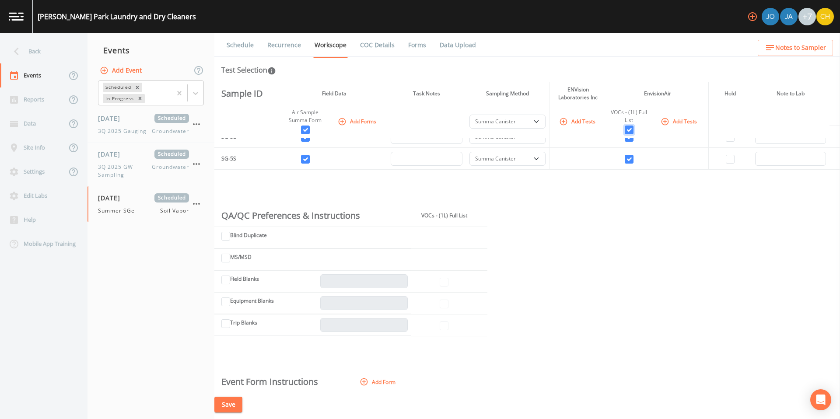
scroll to position [188, 0]
click at [225, 234] on input "Blind Duplicate" at bounding box center [225, 235] width 9 height 9
checkbox input "true"
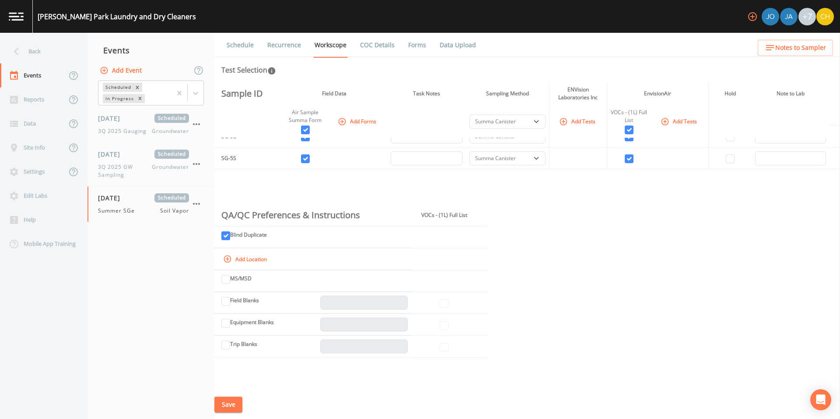
click at [227, 258] on icon "button" at bounding box center [227, 258] width 7 height 7
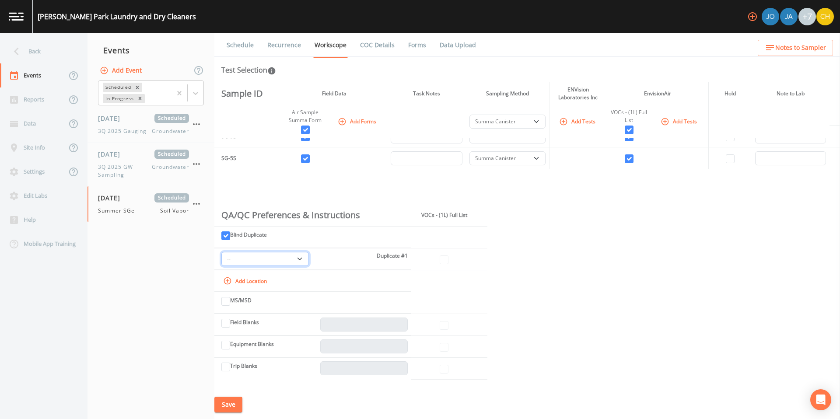
click at [299, 259] on select "-- SG-1D SG-1S SG-2D SG-2S SG-3D SG-3S SG-4D SG-4S SG-5D SG-5S" at bounding box center [264, 259] width 87 height 14
select select "870c3ab3-48ff-4d8c-b307-25957cf3be88"
click at [443, 260] on input "checkbox" at bounding box center [444, 259] width 9 height 9
checkbox input "true"
click at [227, 403] on button "Save" at bounding box center [228, 405] width 28 height 16
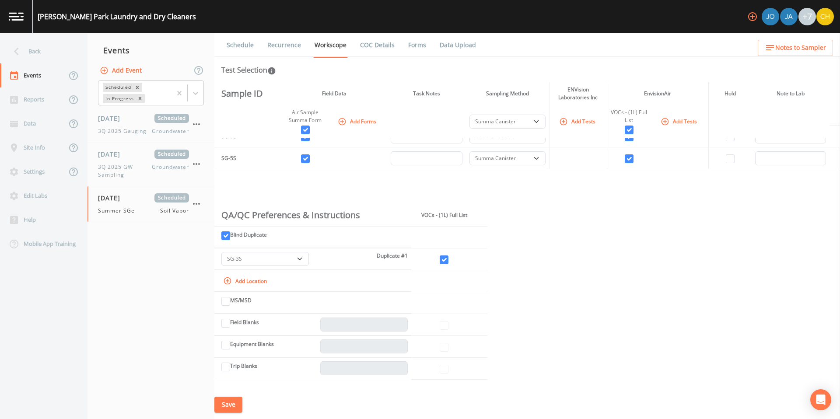
click at [369, 44] on link "COC Details" at bounding box center [377, 45] width 37 height 24
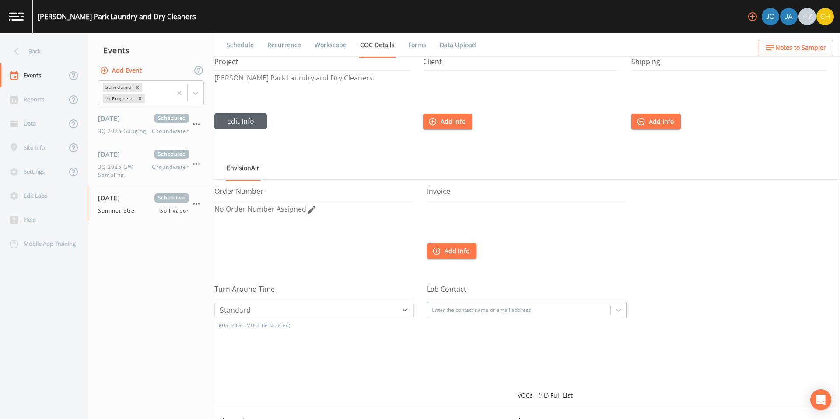
click at [240, 120] on button "Edit Info" at bounding box center [240, 121] width 52 height 17
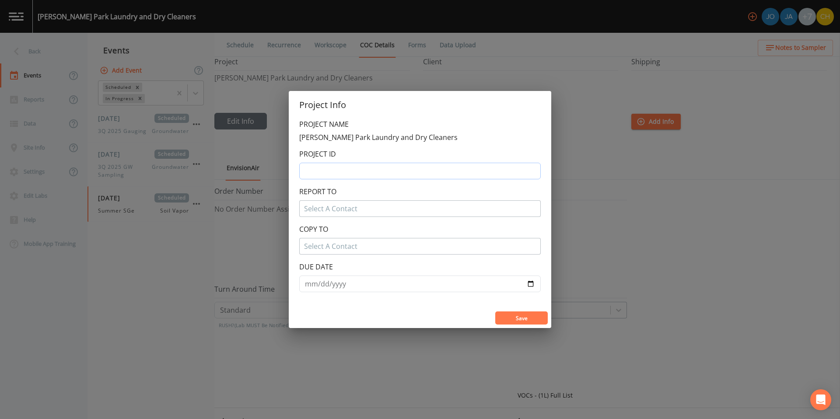
click at [343, 171] on input "text" at bounding box center [419, 171] width 241 height 17
type input "[PERSON_NAME] - INLG1437R - 15.11"
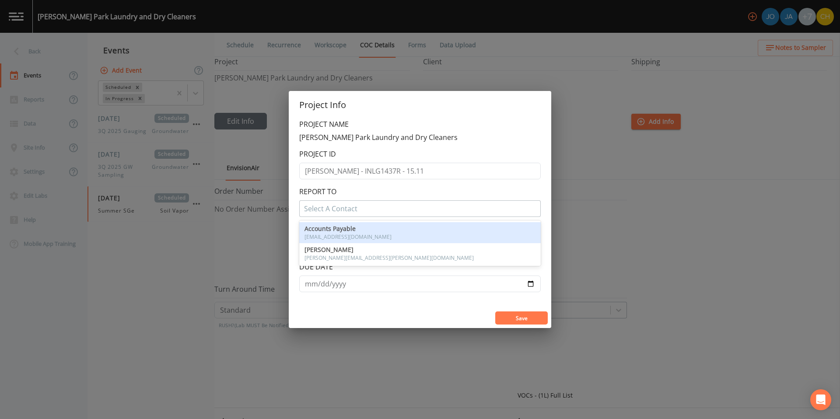
click at [348, 206] on div at bounding box center [420, 209] width 232 height 14
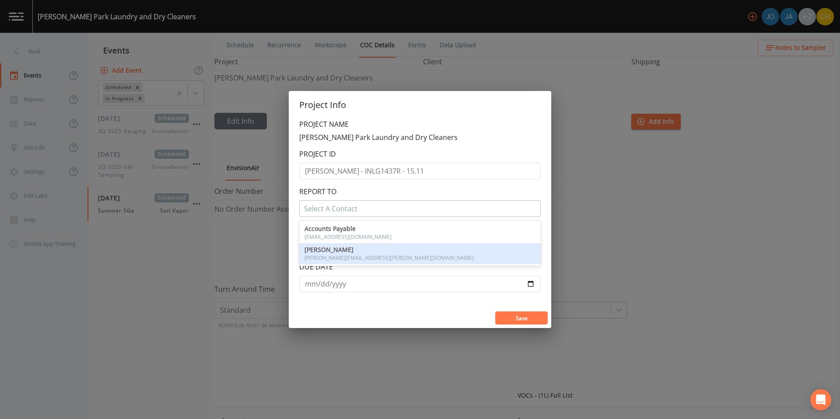
click at [345, 251] on span "[PERSON_NAME]" at bounding box center [419, 250] width 231 height 6
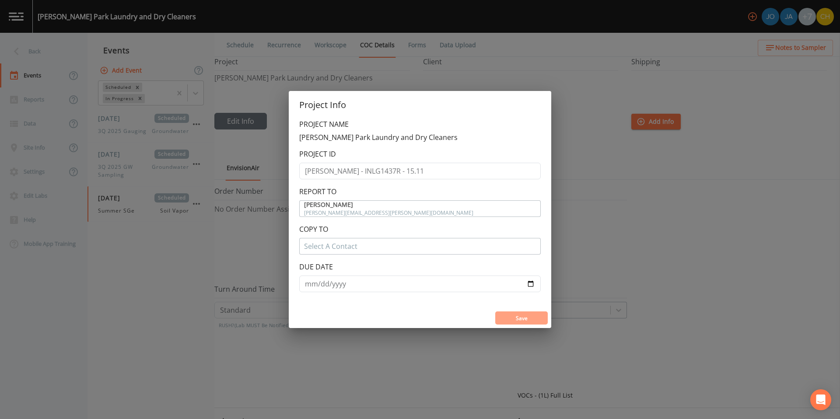
click at [523, 319] on button "Save" at bounding box center [521, 317] width 52 height 13
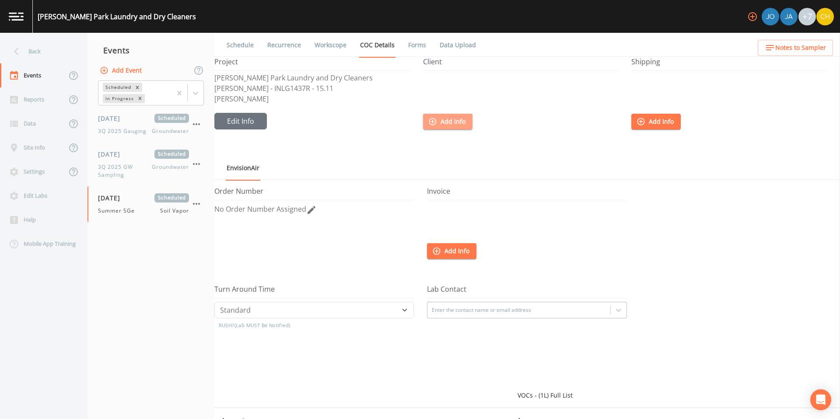
click at [442, 121] on button "Add Info" at bounding box center [447, 122] width 49 height 16
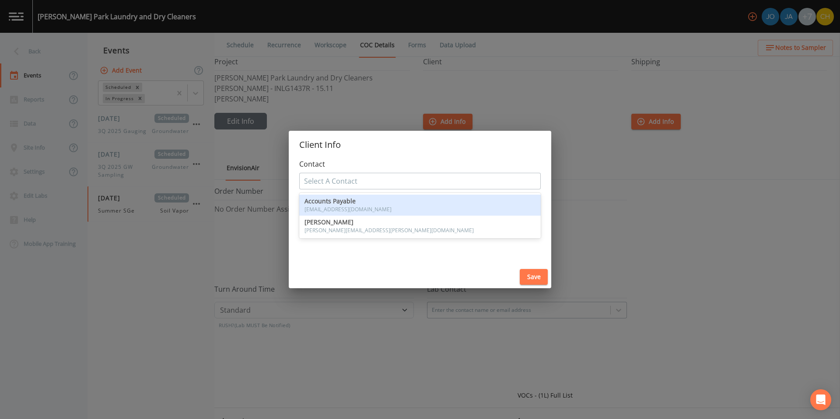
click at [387, 182] on div at bounding box center [420, 181] width 232 height 14
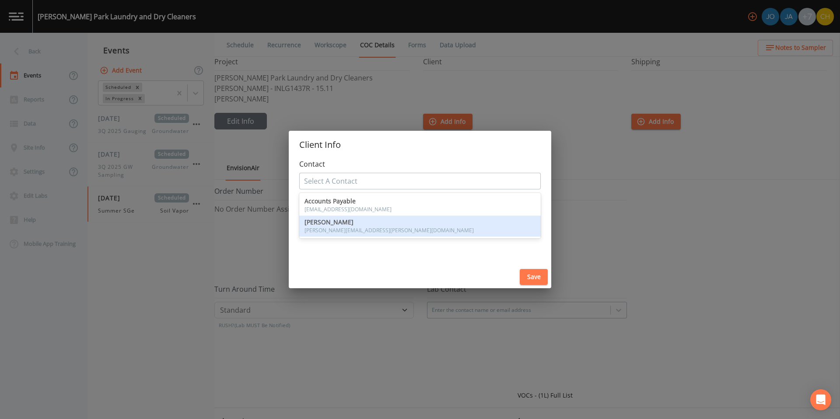
click at [378, 226] on div "[PERSON_NAME] [PERSON_NAME][EMAIL_ADDRESS][PERSON_NAME][DOMAIN_NAME]" at bounding box center [419, 226] width 231 height 14
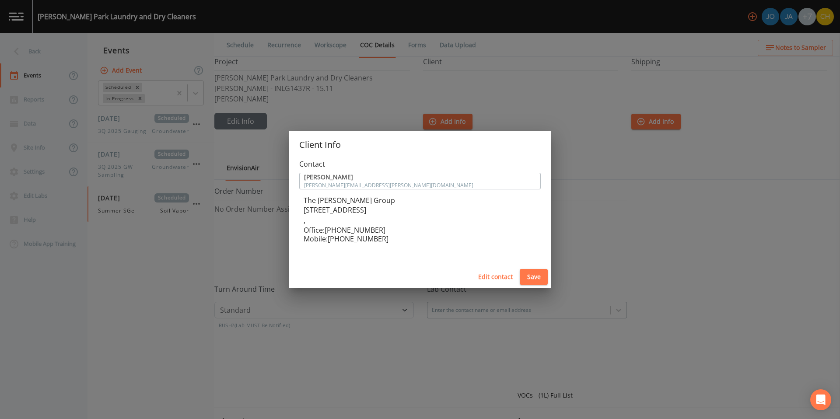
click at [531, 279] on button "Save" at bounding box center [534, 277] width 28 height 16
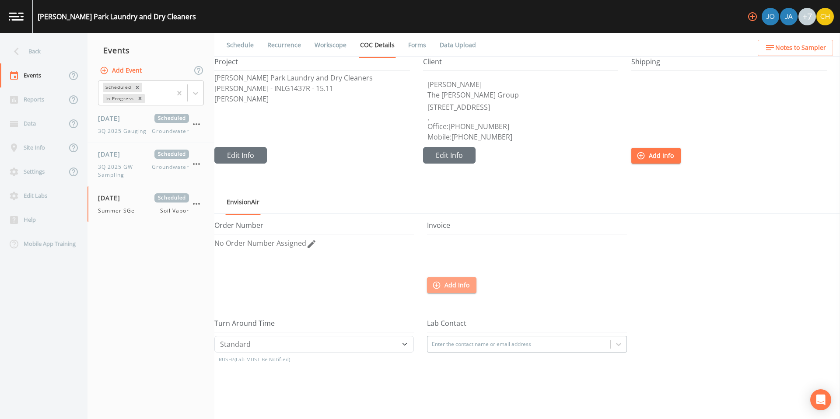
click at [448, 283] on button "Add Info" at bounding box center [451, 285] width 49 height 16
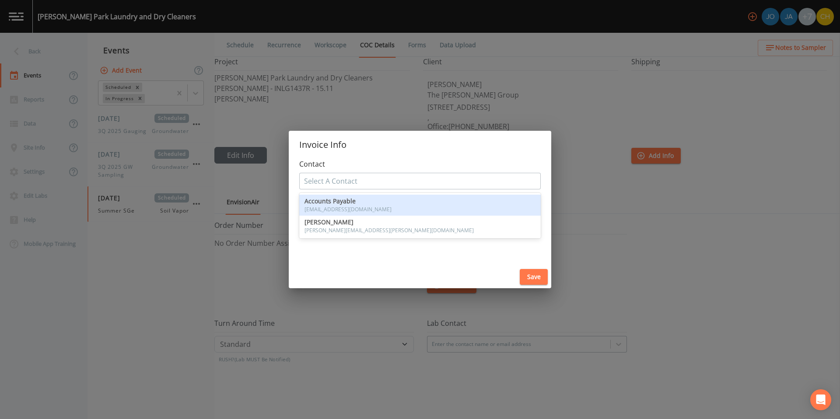
click at [373, 182] on div at bounding box center [420, 181] width 232 height 14
click at [364, 200] on span "Accounts Payable" at bounding box center [419, 201] width 231 height 6
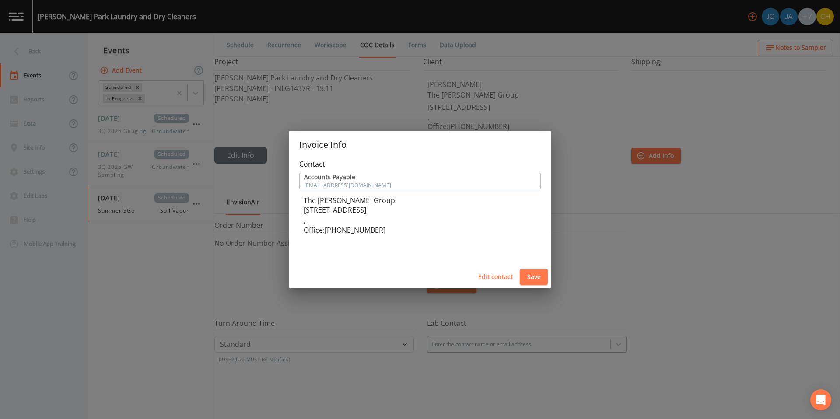
click at [526, 276] on button "Save" at bounding box center [534, 277] width 28 height 16
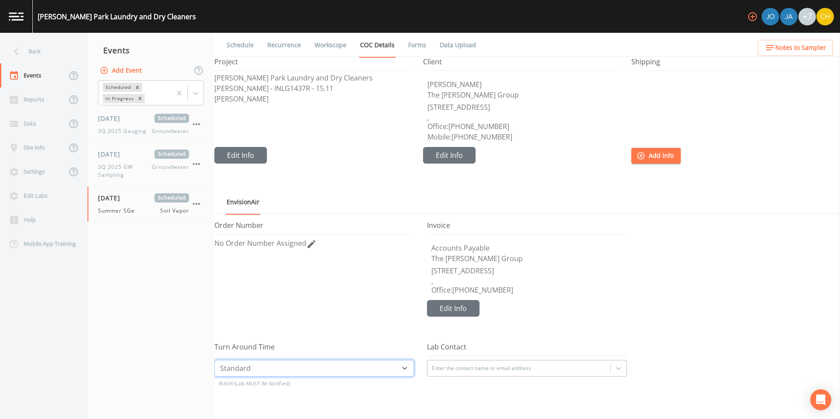
click at [374, 369] on select "Standard Five Day Three Day Two Day Next Day Same Day" at bounding box center [313, 368] width 199 height 17
click at [214, 360] on select "Standard Five Day Three Day Two Day Next Day Same Day" at bounding box center [313, 368] width 199 height 17
click at [392, 370] on select "Standard Five Day Three Day Two Day Next Day Same Day" at bounding box center [313, 368] width 199 height 17
click at [214, 360] on select "Standard Five Day Three Day Two Day Next Day Same Day" at bounding box center [313, 368] width 199 height 17
select select "Standard"
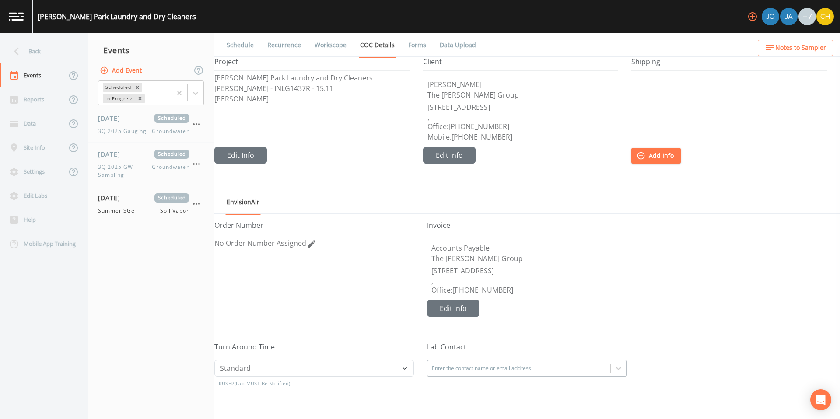
click at [535, 367] on div "Enter the contact name or email address" at bounding box center [526, 368] width 199 height 17
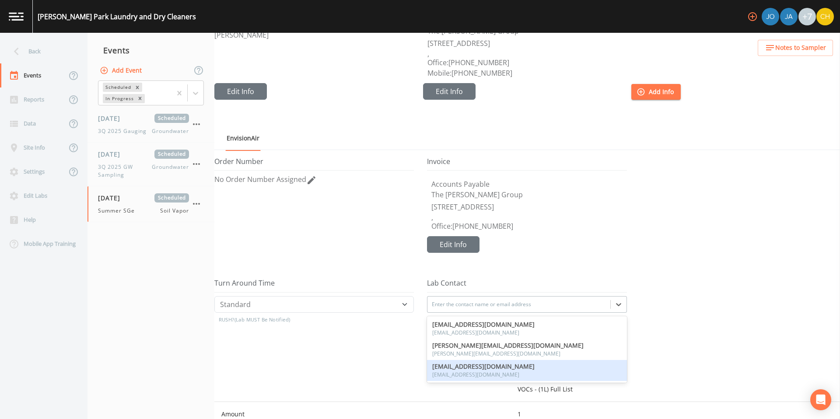
click at [507, 368] on span "[EMAIL_ADDRESS][DOMAIN_NAME]" at bounding box center [483, 367] width 102 height 6
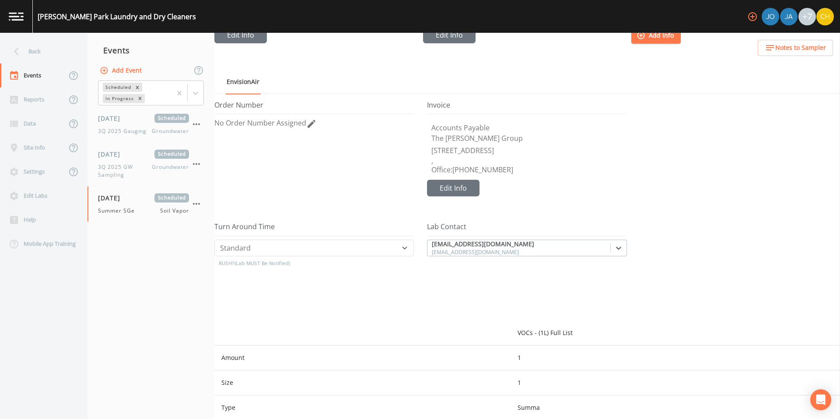
scroll to position [0, 0]
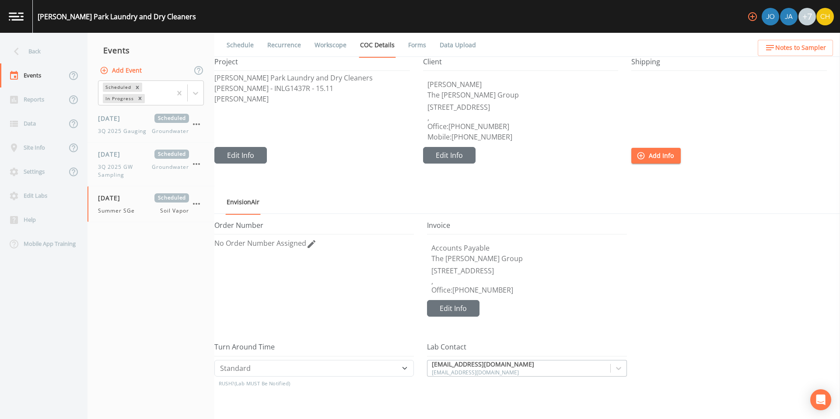
click at [416, 46] on link "Forms" at bounding box center [417, 45] width 21 height 24
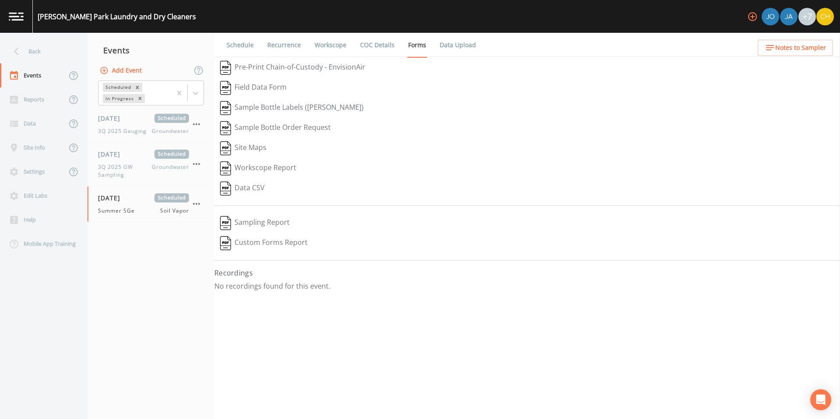
click at [303, 67] on button "Pre-Print Chain-of-Custody - EnvisionAir" at bounding box center [292, 68] width 157 height 20
click at [20, 52] on icon at bounding box center [16, 51] width 15 height 15
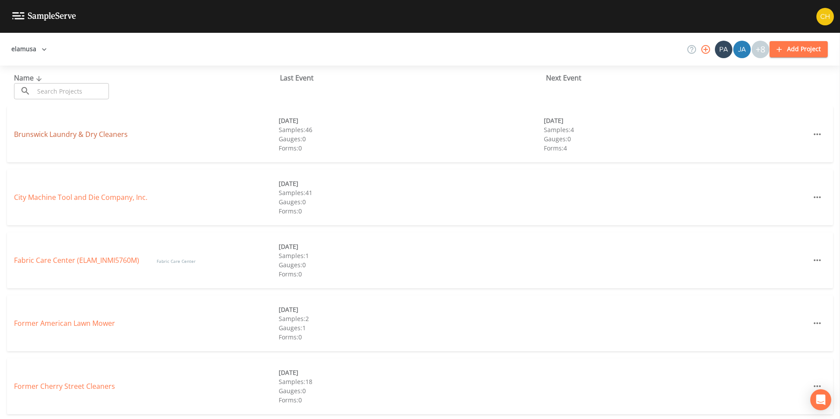
click at [93, 129] on link "Brunswick Laundry & Dry Cleaners" at bounding box center [71, 134] width 114 height 10
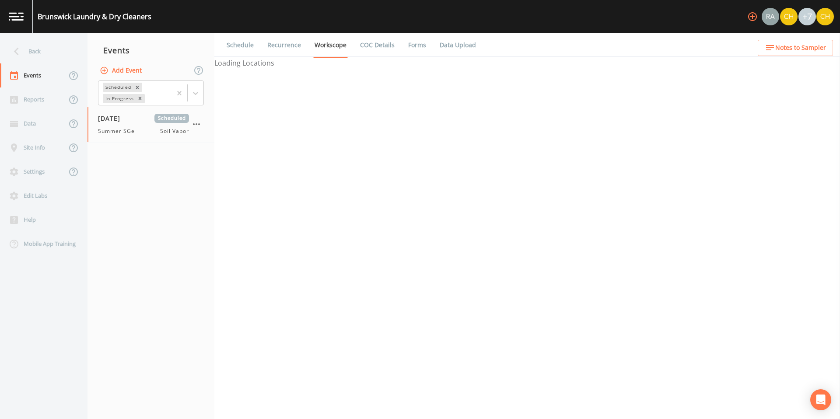
select select "c5bfc0a2-8365-4ab6-a941-dacac289f9c5"
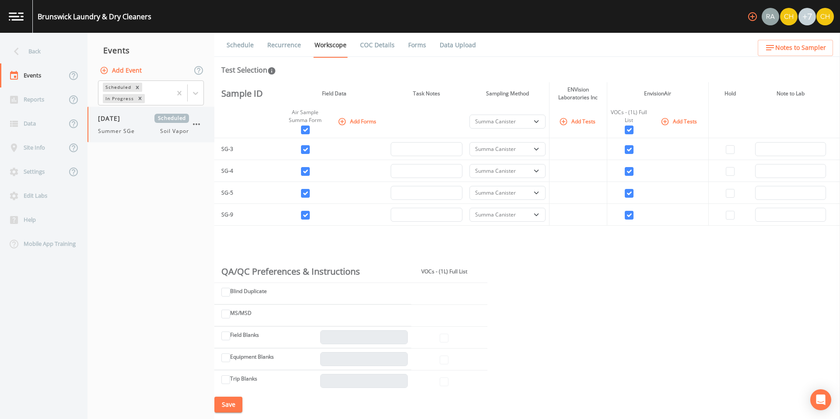
click at [126, 133] on span "Summer SGe" at bounding box center [119, 131] width 42 height 8
select select "c5bfc0a2-8365-4ab6-a941-dacac289f9c5"
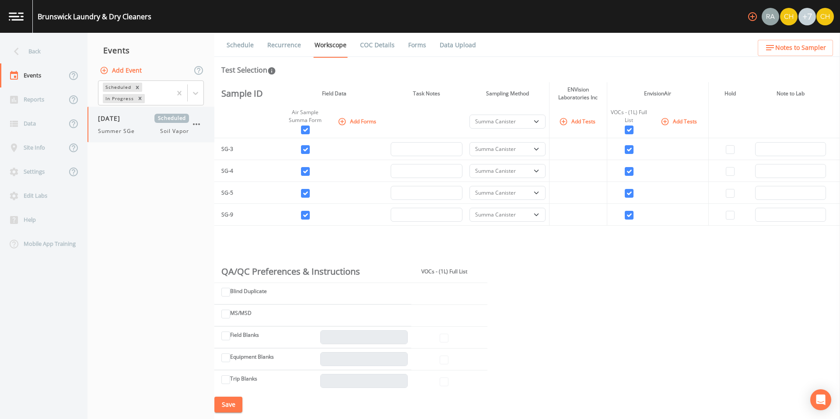
select select "c5bfc0a2-8365-4ab6-a941-dacac289f9c5"
click at [228, 293] on input "Blind Duplicate" at bounding box center [225, 292] width 9 height 9
checkbox input "true"
click at [225, 317] on icon "button" at bounding box center [227, 315] width 7 height 7
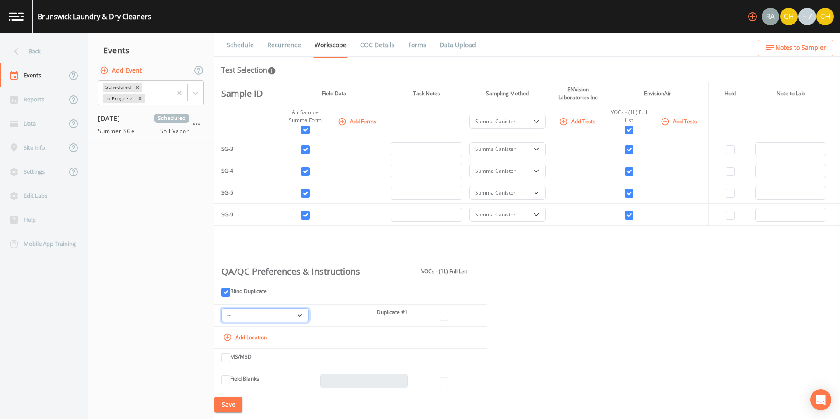
click at [279, 318] on select "-- SG-3 SG-4 SG-5 SG-9" at bounding box center [264, 315] width 87 height 14
select select "8951070b-37a2-48d2-9e9e-ee6403d0a331"
click at [444, 318] on input "checkbox" at bounding box center [444, 316] width 9 height 9
checkbox input "true"
click at [229, 404] on button "Save" at bounding box center [228, 405] width 28 height 16
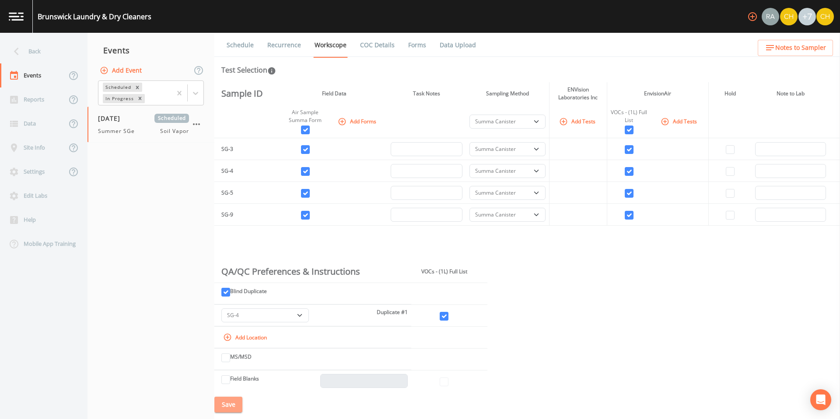
click at [227, 408] on button "Save" at bounding box center [228, 405] width 28 height 16
click at [35, 76] on div "Events" at bounding box center [33, 75] width 66 height 24
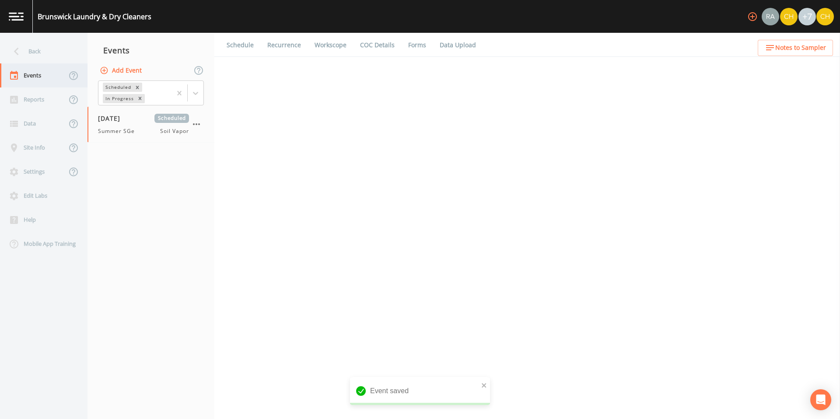
select select "c5bfc0a2-8365-4ab6-a941-dacac289f9c5"
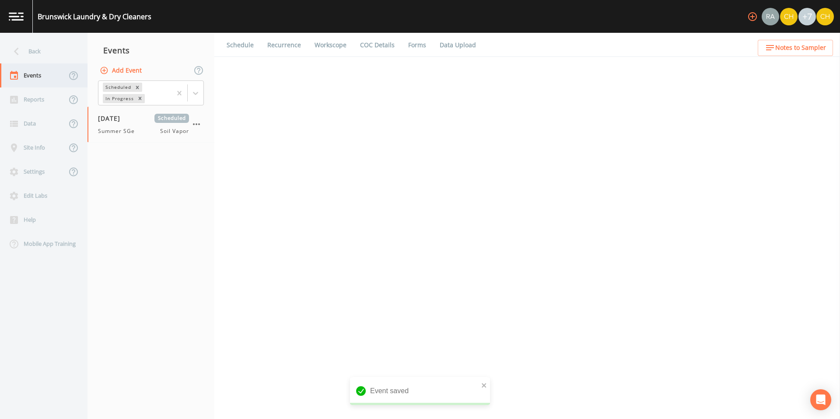
select select "8951070b-37a2-48d2-9e9e-ee6403d0a331"
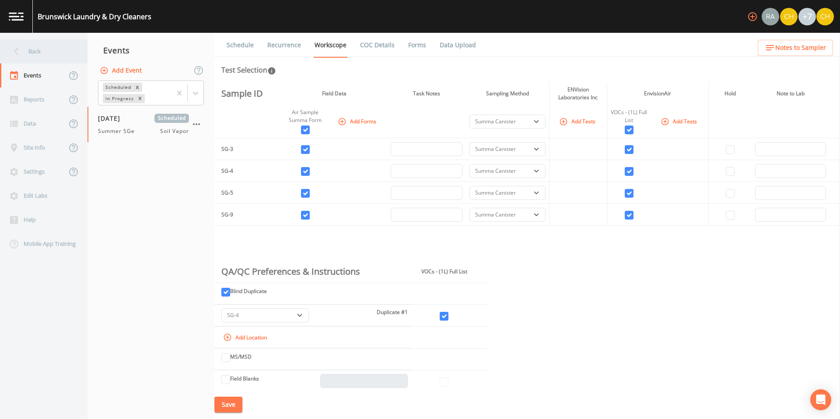
click at [21, 52] on icon at bounding box center [16, 51] width 15 height 15
